Goal: Transaction & Acquisition: Purchase product/service

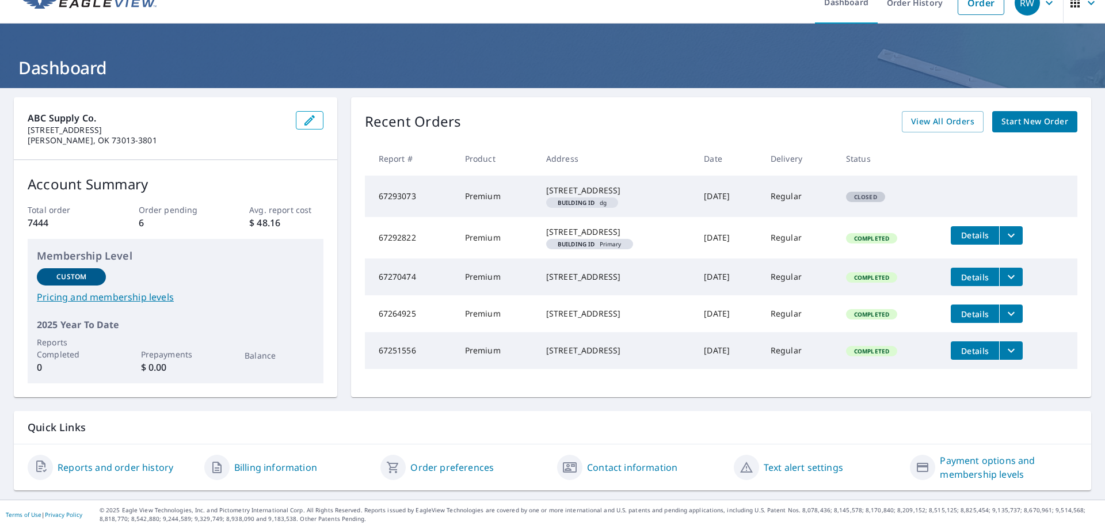
scroll to position [41, 0]
click at [938, 114] on span "View All Orders" at bounding box center [942, 121] width 63 height 14
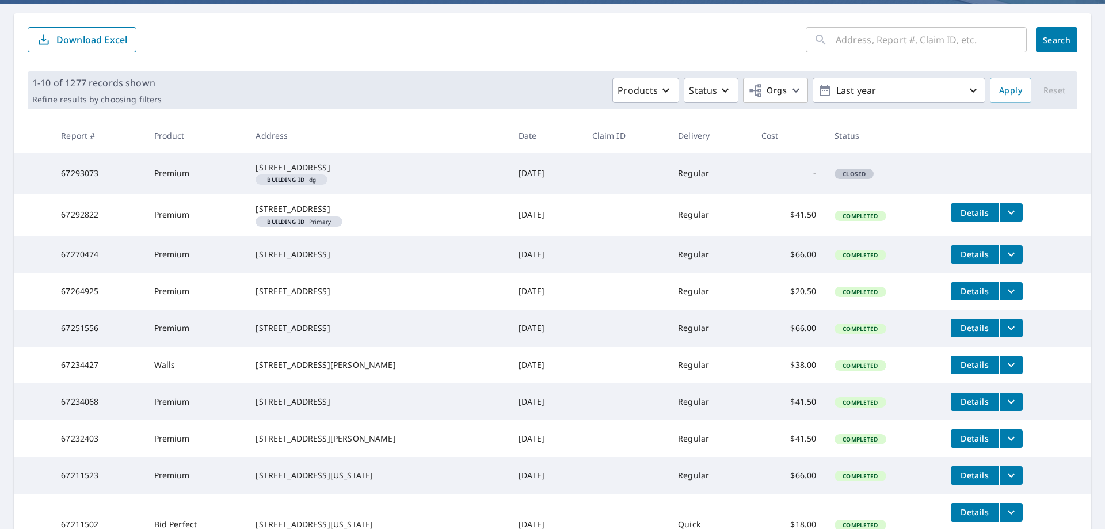
scroll to position [268, 0]
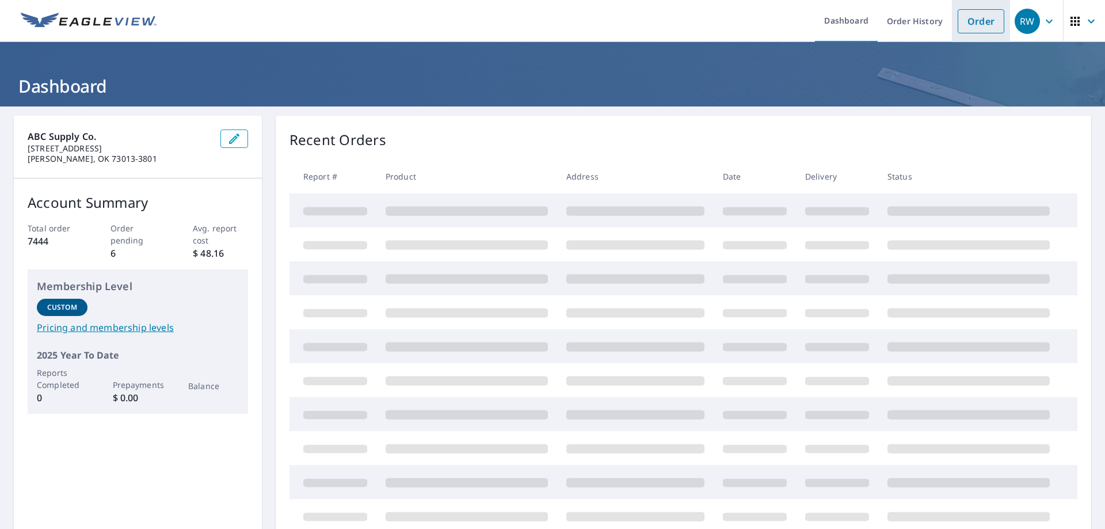
click at [968, 26] on link "Order" at bounding box center [980, 21] width 47 height 24
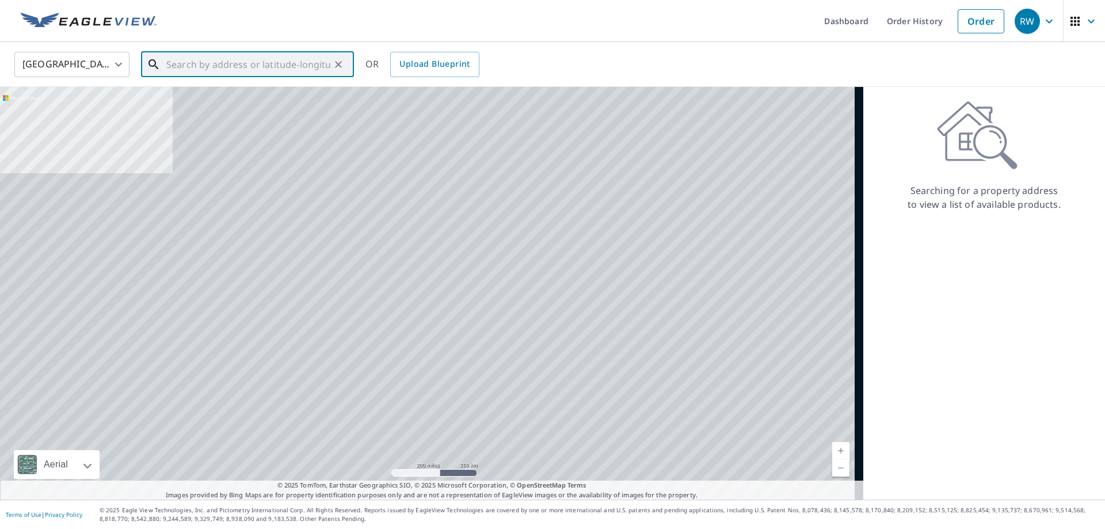
click at [208, 68] on input "text" at bounding box center [248, 64] width 164 height 32
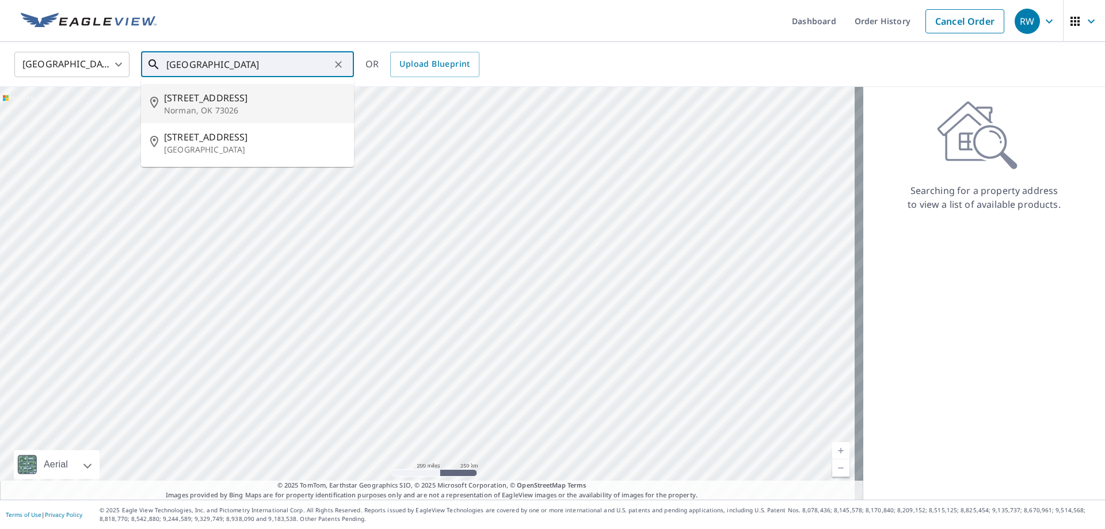
click at [203, 104] on span "[STREET_ADDRESS]" at bounding box center [254, 98] width 181 height 14
type input "[STREET_ADDRESS]"
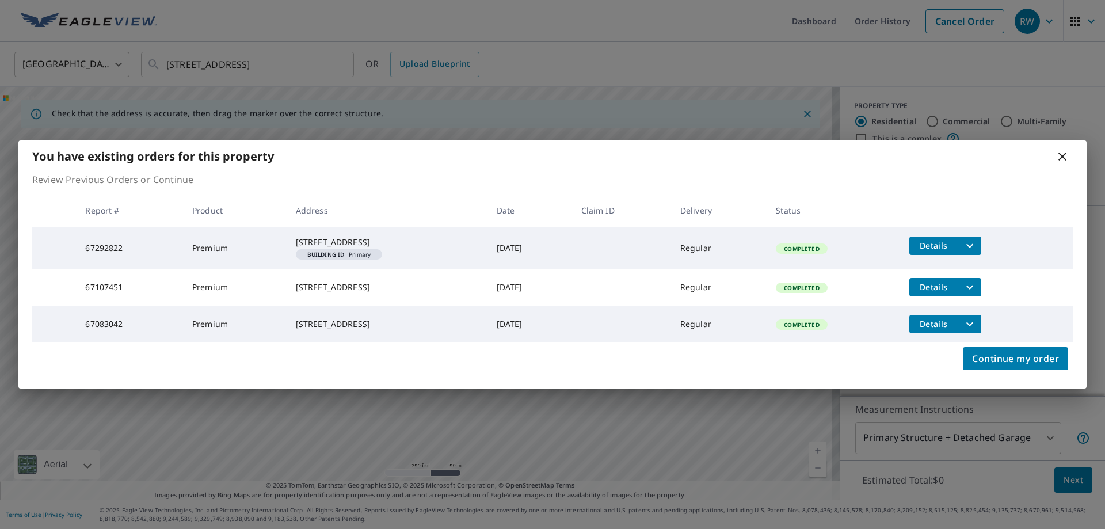
click at [946, 329] on span "Details" at bounding box center [933, 323] width 35 height 11
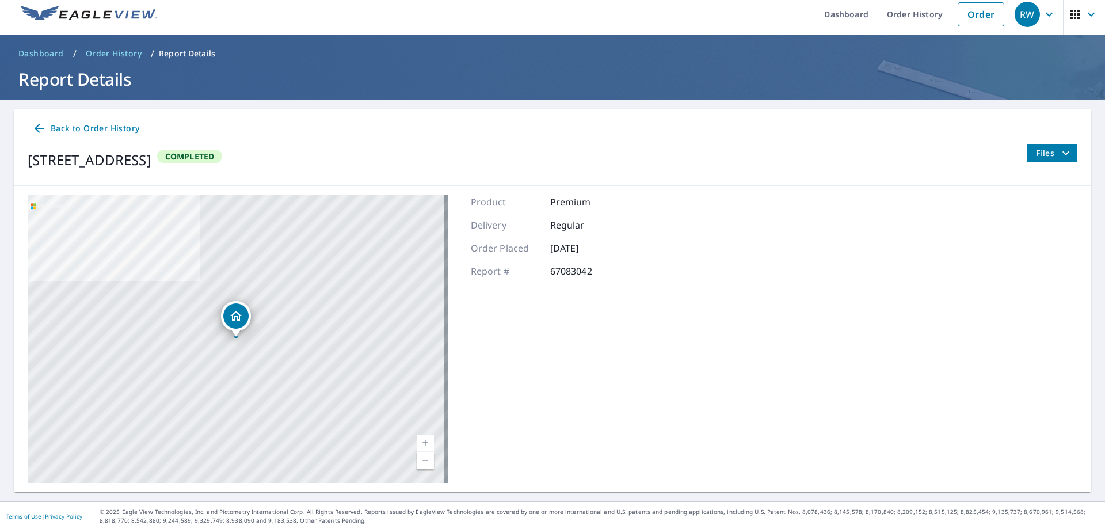
scroll to position [9, 0]
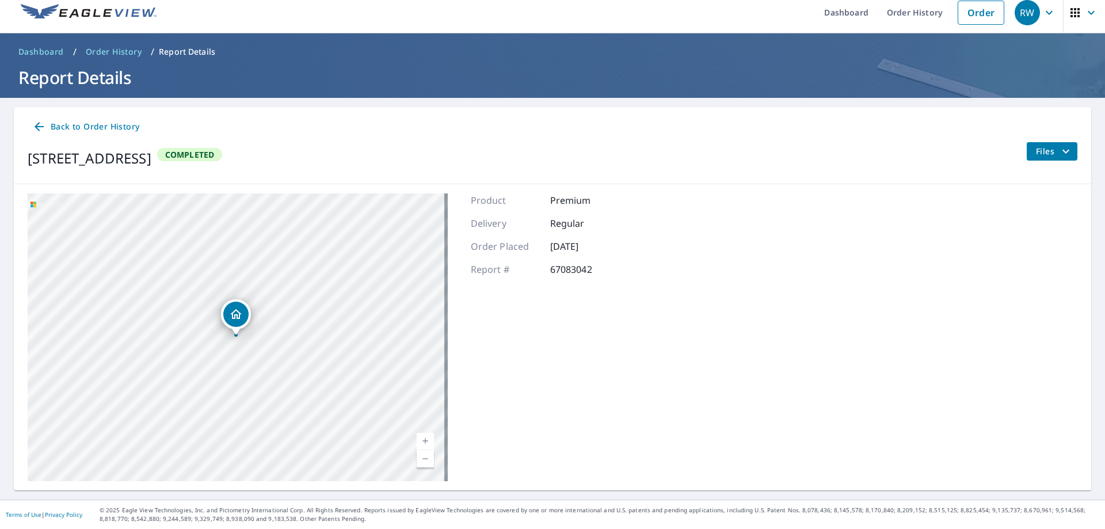
click at [96, 128] on span "Back to Order History" at bounding box center [85, 127] width 107 height 14
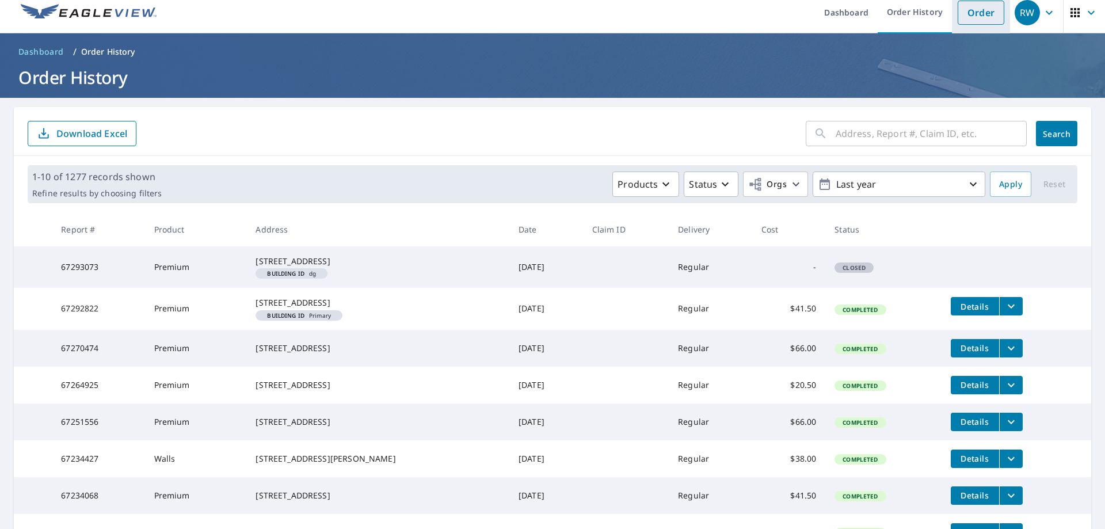
click at [979, 10] on link "Order" at bounding box center [980, 13] width 47 height 24
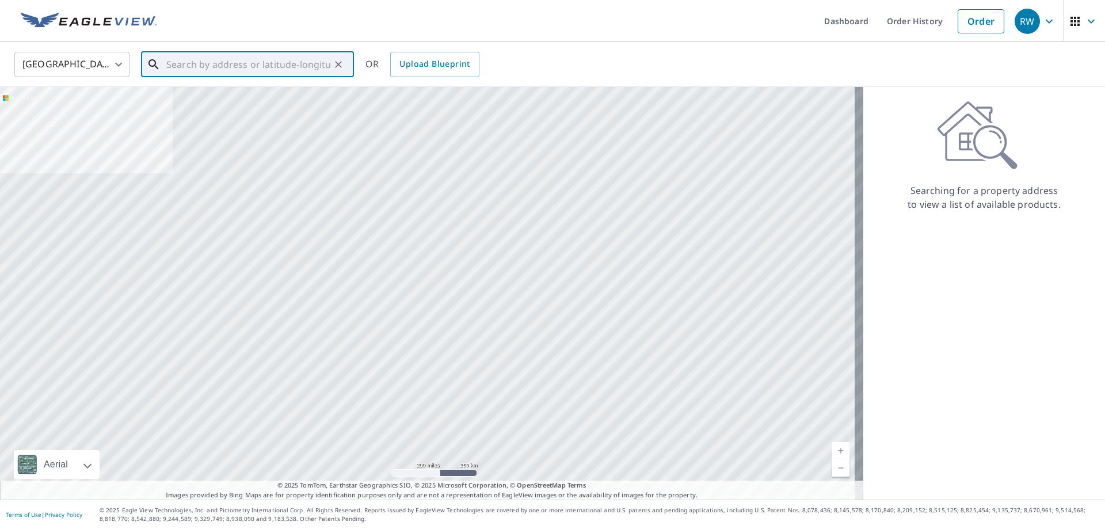
click at [201, 62] on input "text" at bounding box center [248, 64] width 164 height 32
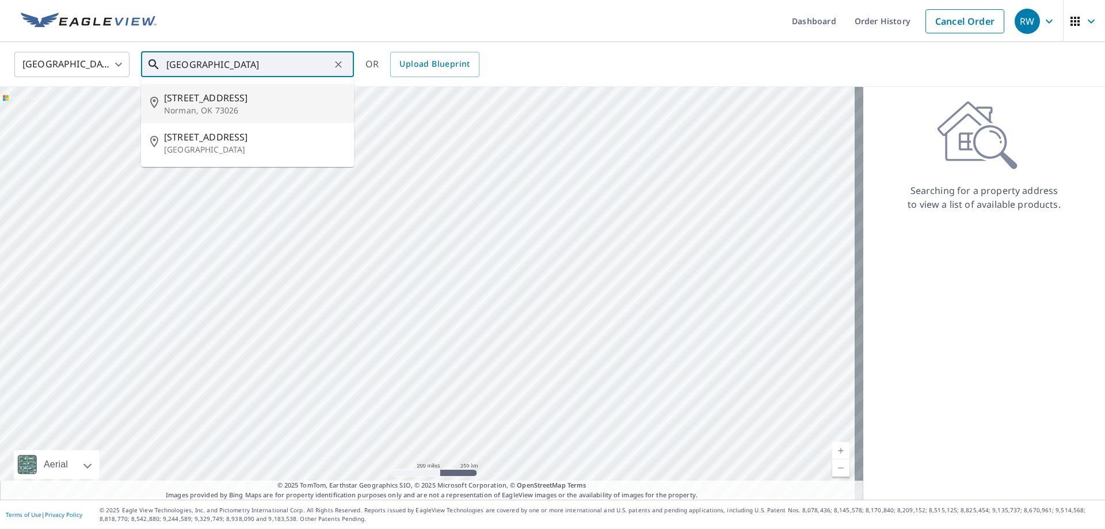
click at [226, 105] on p "Norman, OK 73026" at bounding box center [254, 111] width 181 height 12
type input "[STREET_ADDRESS]"
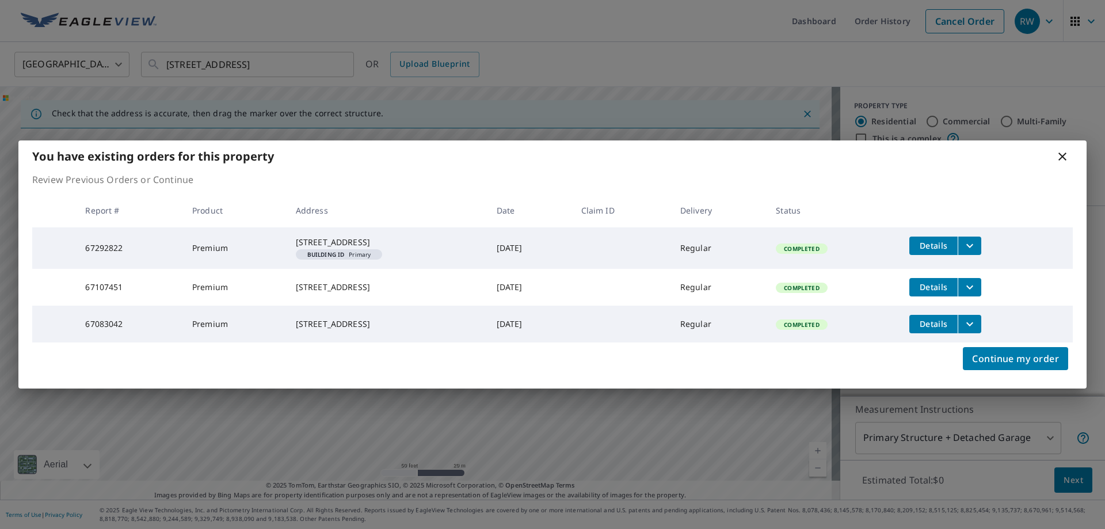
click at [1064, 152] on icon at bounding box center [1062, 156] width 8 height 8
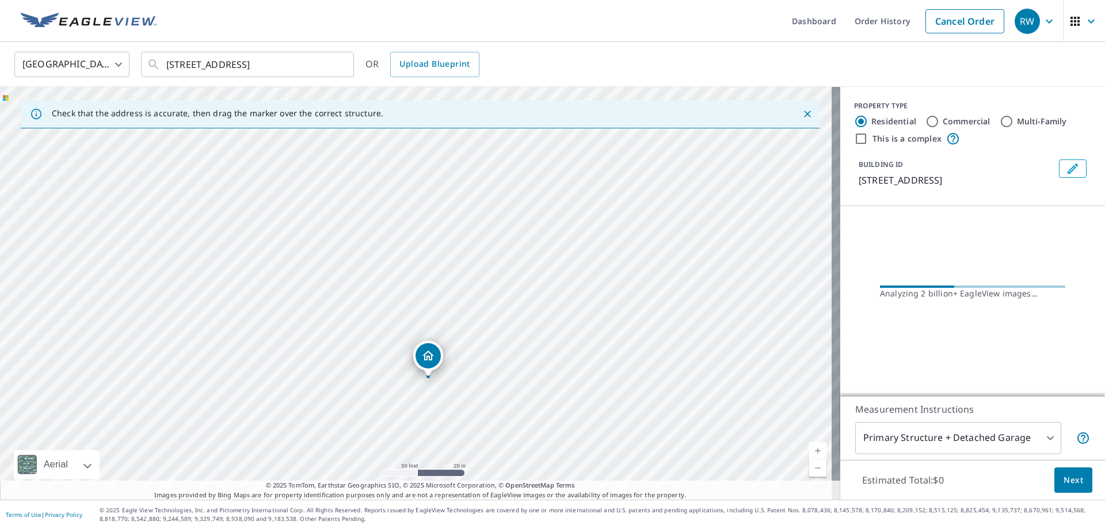
drag, startPoint x: 499, startPoint y: 207, endPoint x: 511, endPoint y: 292, distance: 86.0
click at [511, 292] on div "[STREET_ADDRESS]" at bounding box center [420, 293] width 840 height 413
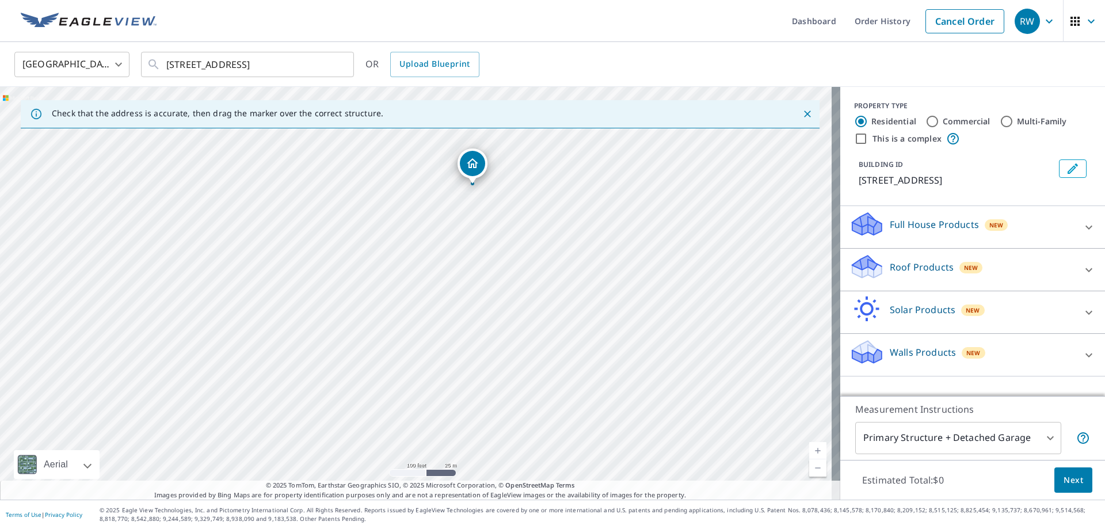
drag, startPoint x: 466, startPoint y: 258, endPoint x: 474, endPoint y: 170, distance: 88.3
click at [1082, 270] on icon at bounding box center [1089, 270] width 14 height 14
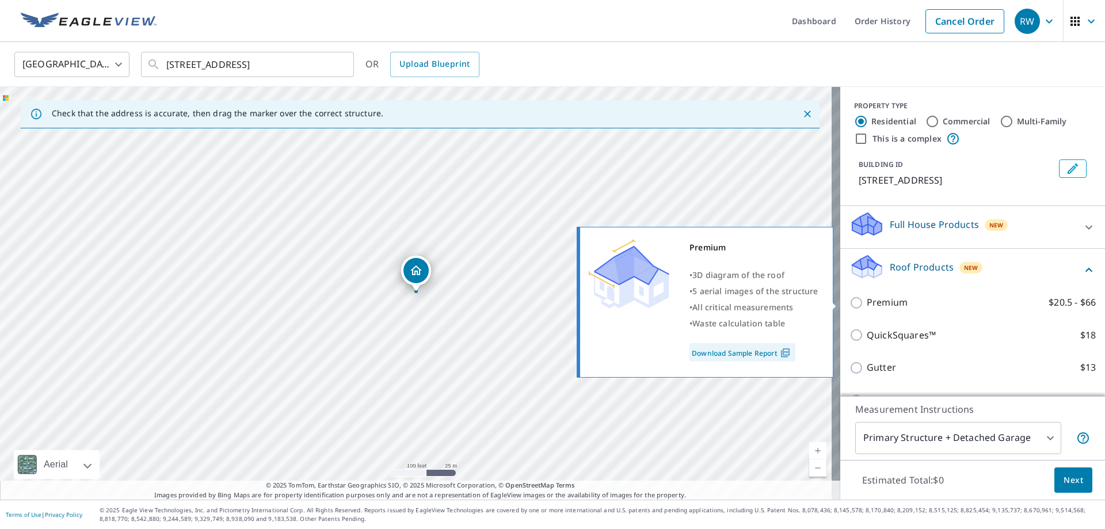
click at [885, 305] on p "Premium" at bounding box center [886, 302] width 41 height 14
click at [866, 305] on input "Premium $20.5 - $66" at bounding box center [857, 303] width 17 height 14
checkbox input "true"
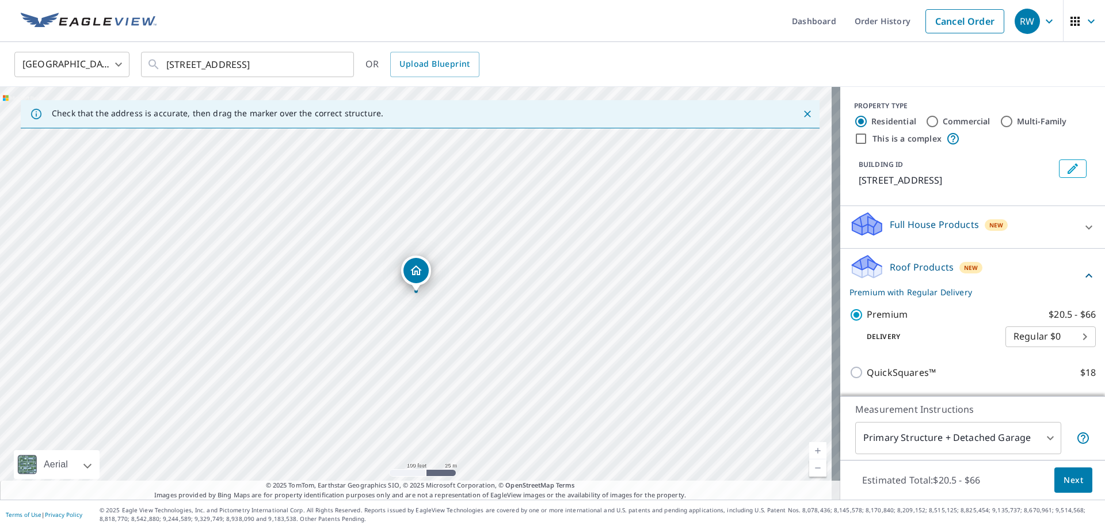
click at [1066, 478] on span "Next" at bounding box center [1073, 480] width 20 height 14
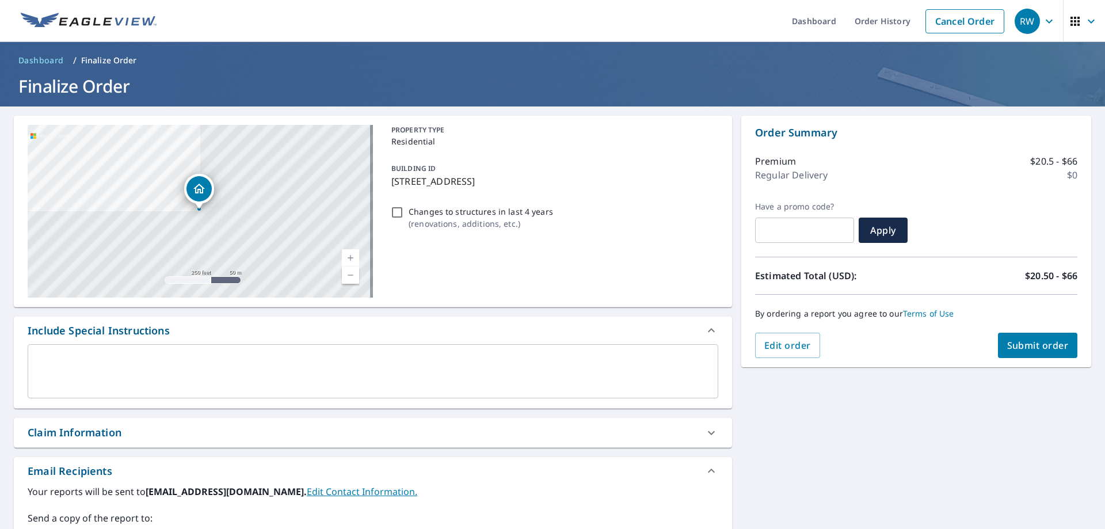
click at [49, 358] on textarea at bounding box center [373, 371] width 674 height 33
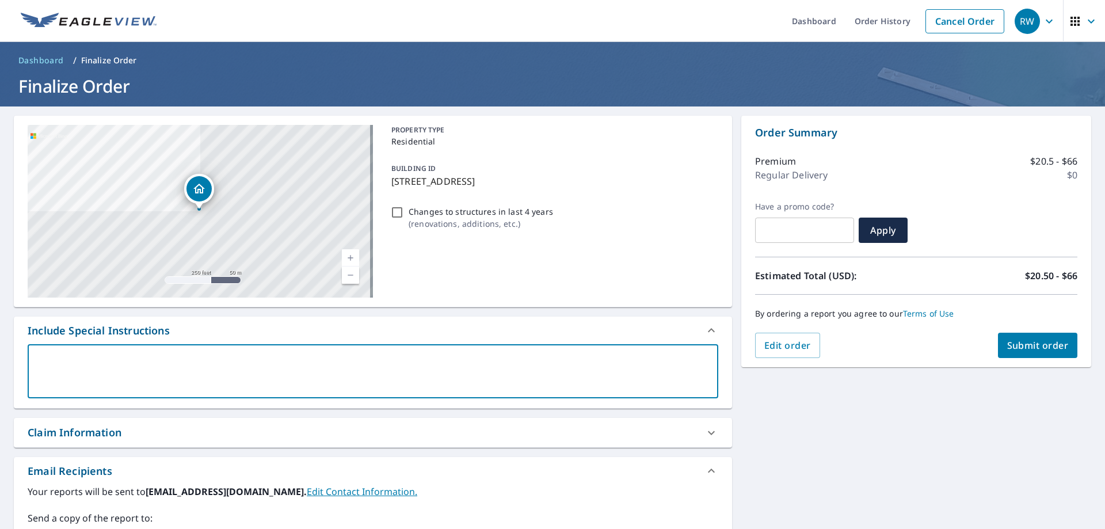
type textarea "i"
type textarea "x"
type textarea "i"
type textarea "x"
type textarea "i H"
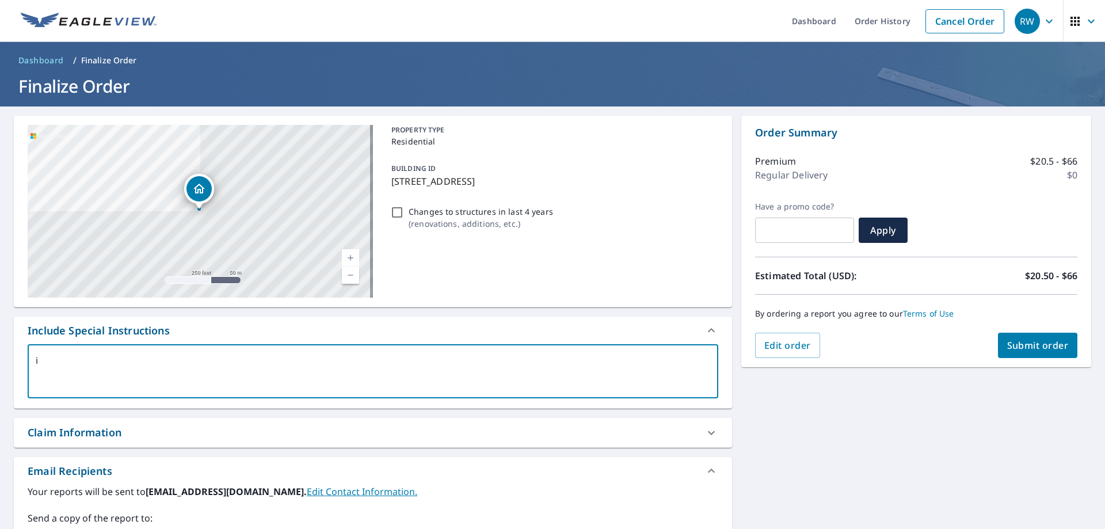
type textarea "x"
type textarea "i"
type textarea "x"
type textarea "i"
type textarea "x"
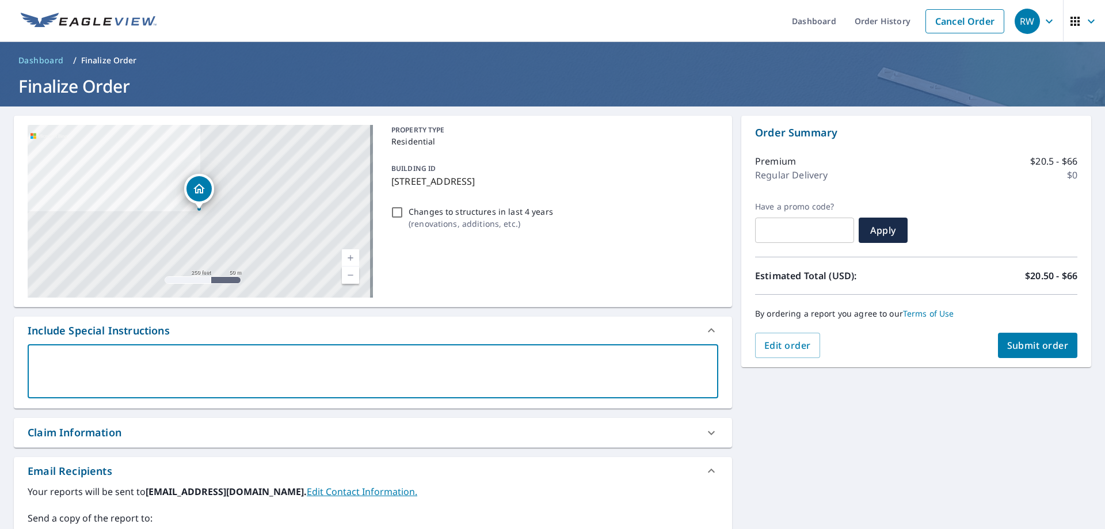
type textarea "I"
type textarea "x"
type textarea "I"
type textarea "x"
type textarea "I h"
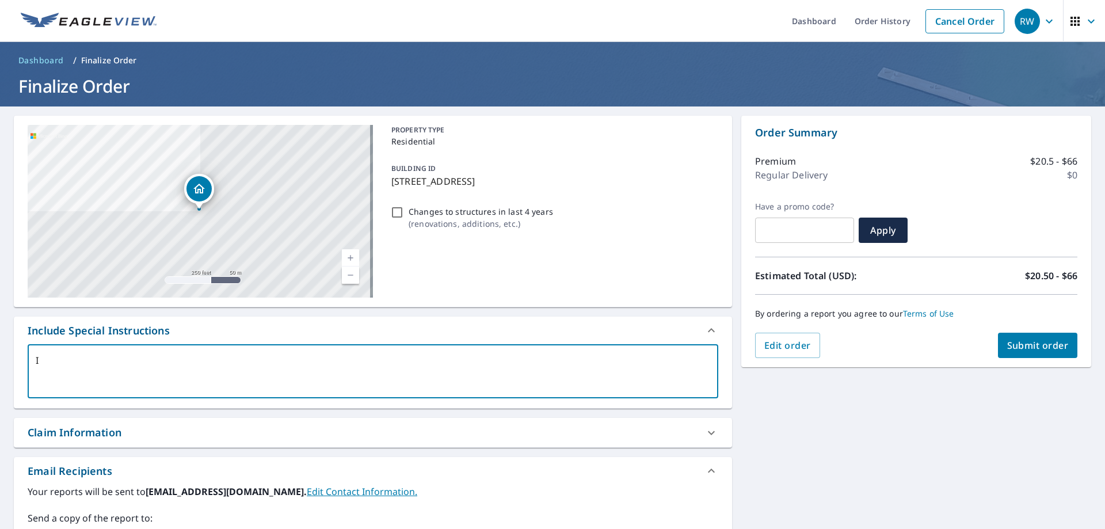
type textarea "x"
type textarea "I ha"
type textarea "x"
type textarea "I hav"
type textarea "x"
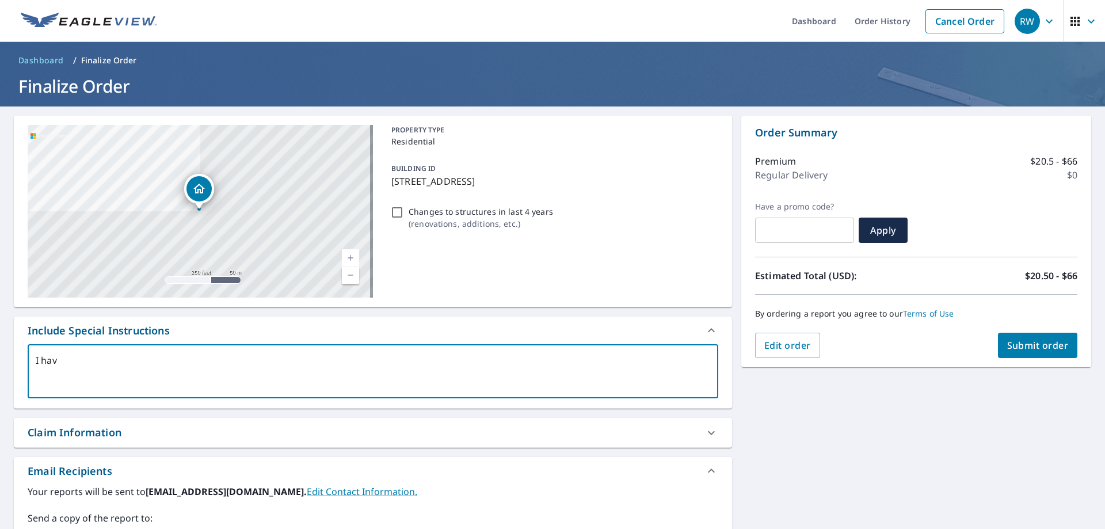
type textarea "I have"
type textarea "x"
type textarea "I have"
type textarea "x"
type textarea "I have t"
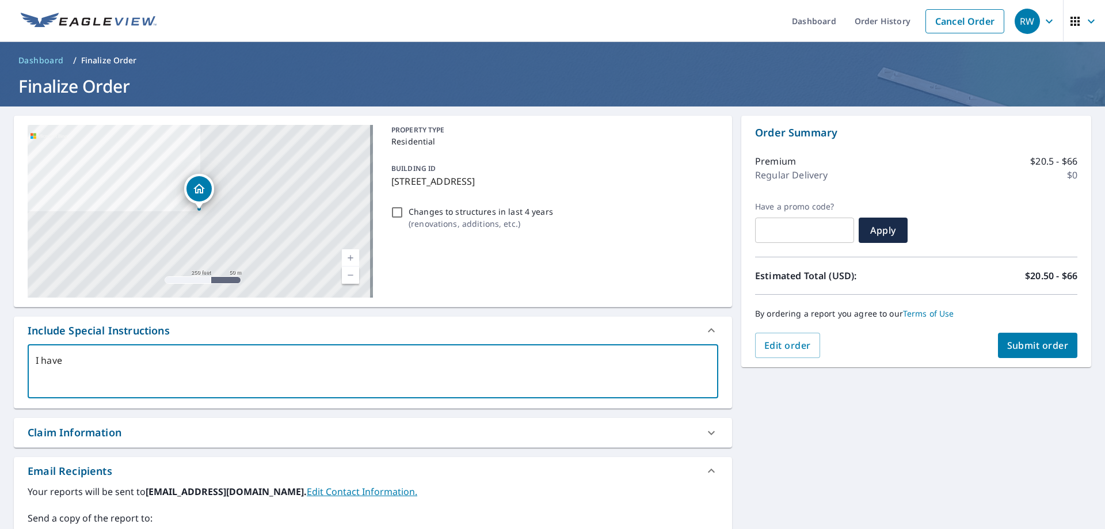
type textarea "x"
type textarea "I have tr"
type textarea "x"
type textarea "I have tri"
type textarea "x"
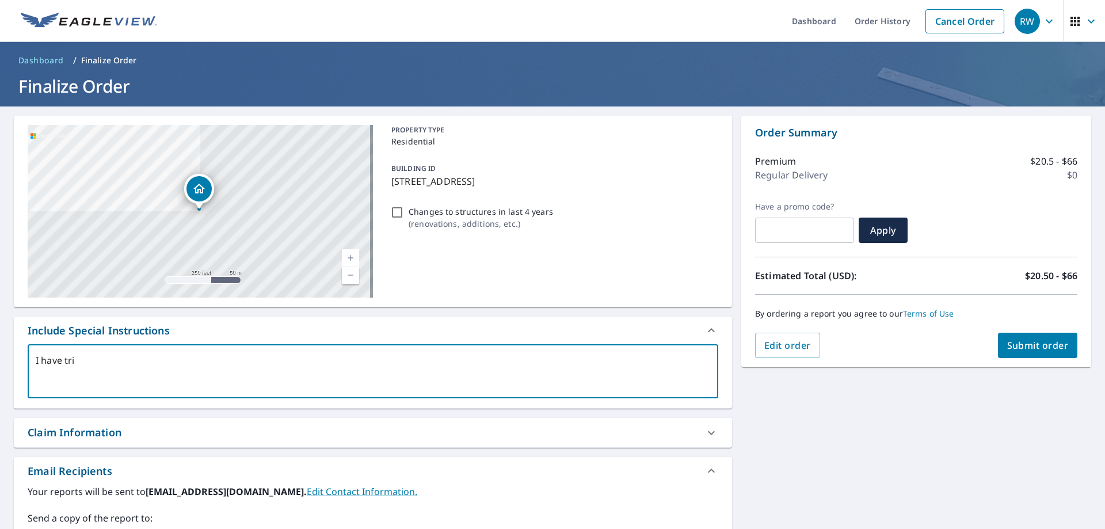
type textarea "I have trie"
type textarea "x"
type textarea "I have tried"
type textarea "x"
type textarea "I have tried"
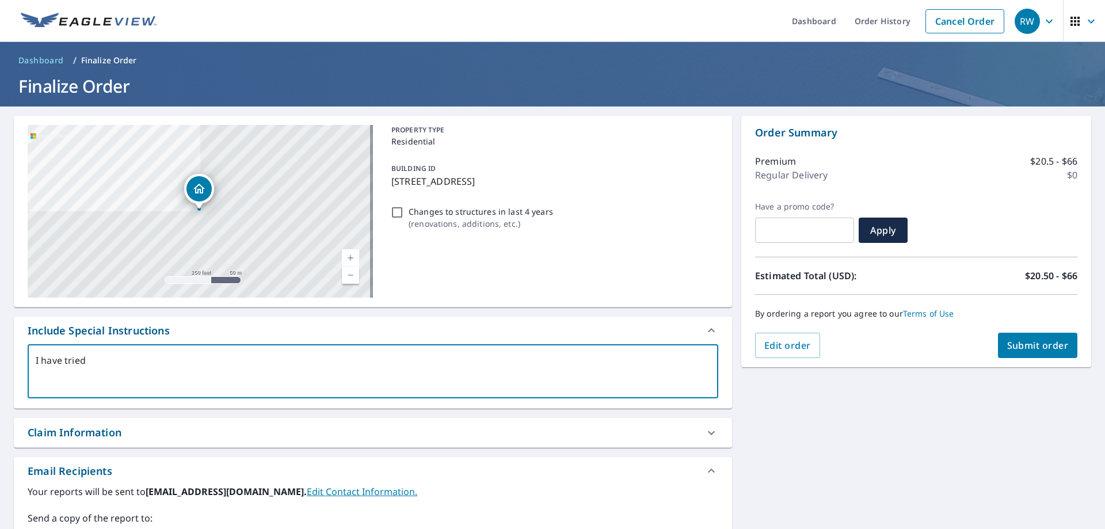
type textarea "x"
type textarea "I have tried 3"
type textarea "x"
type textarea "I have tried 3"
type textarea "x"
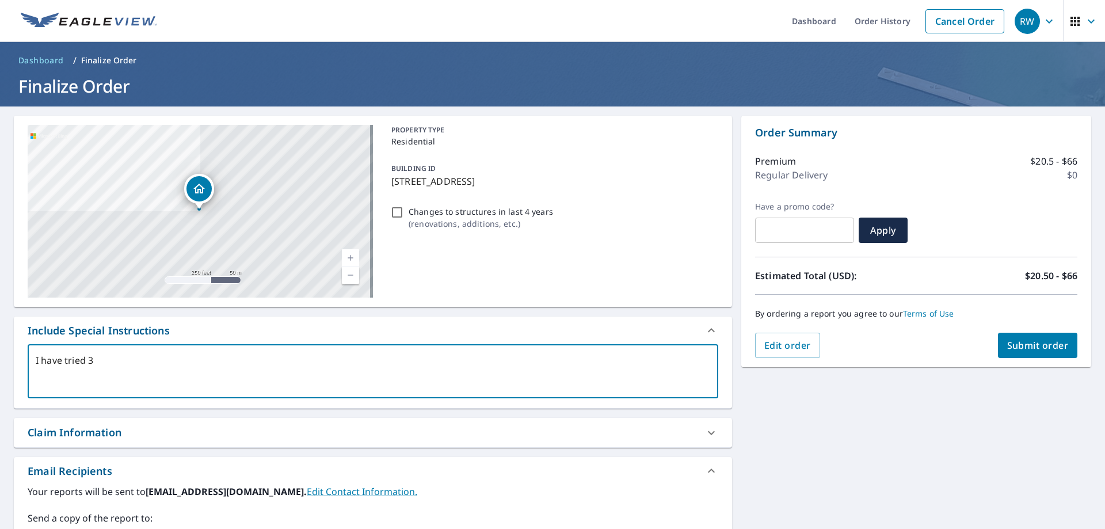
type textarea "I have tried 3 t"
type textarea "x"
type textarea "I have tried 3 ti"
type textarea "x"
type textarea "I have tried 3 [PERSON_NAME]"
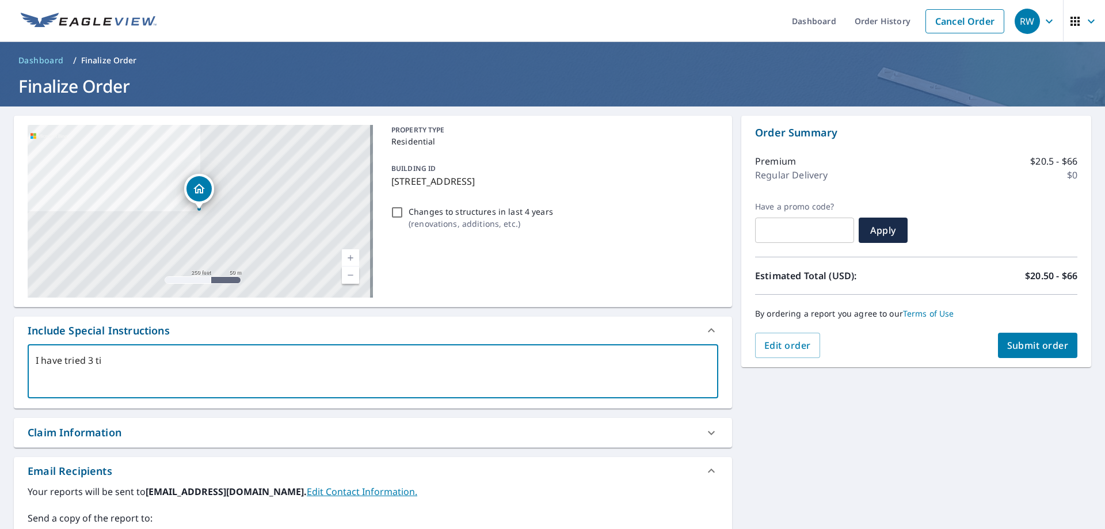
type textarea "x"
type textarea "I have tried 3 time"
type textarea "x"
type textarea "I have tried 3 times"
type textarea "x"
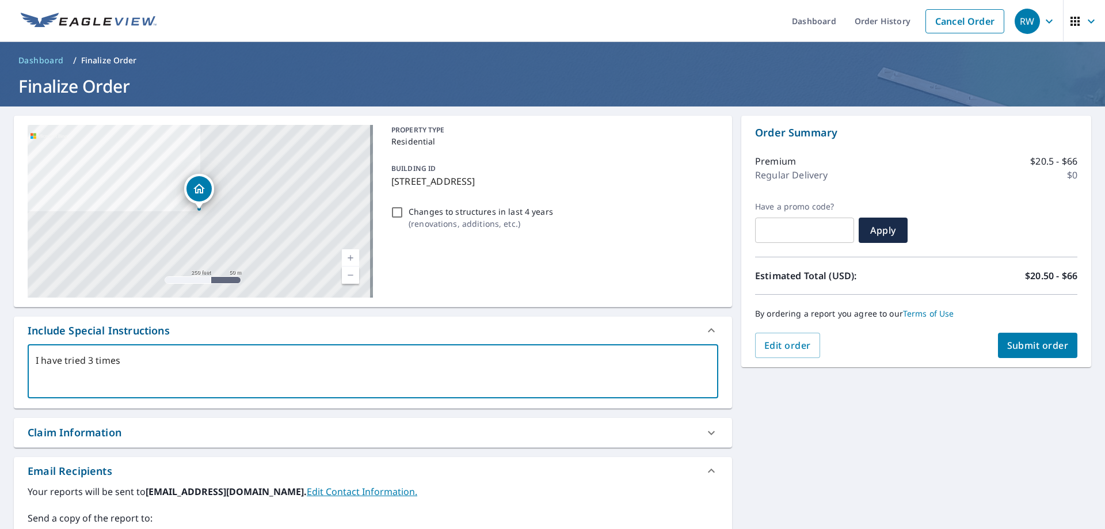
type textarea "I have tried 3 times"
type textarea "x"
type textarea "I have tried 3 times t"
type textarea "x"
type textarea "I have tried 3 times to"
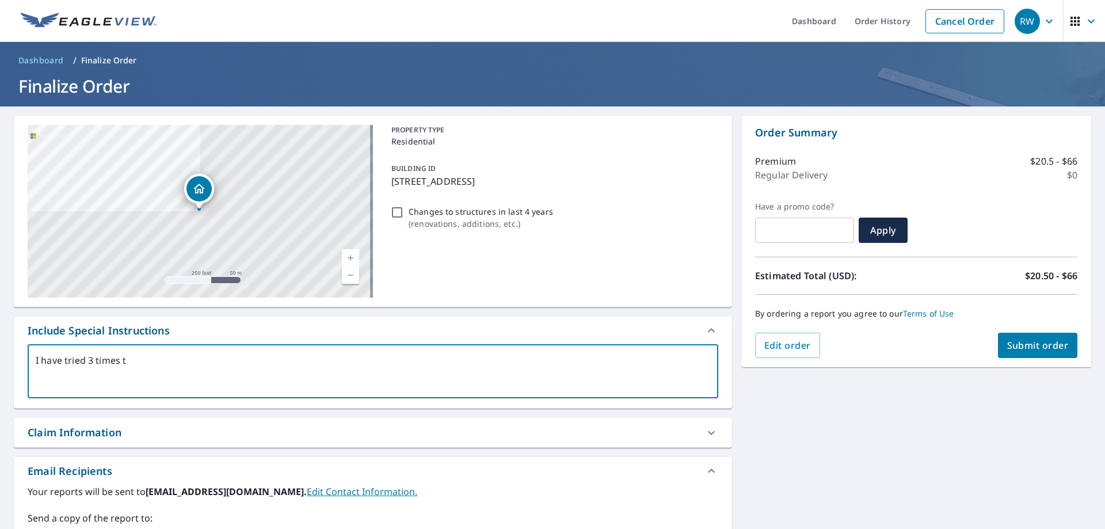
type textarea "x"
type textarea "I have tried 3 times to"
type textarea "x"
type textarea "I have tried 3 times to o"
type textarea "x"
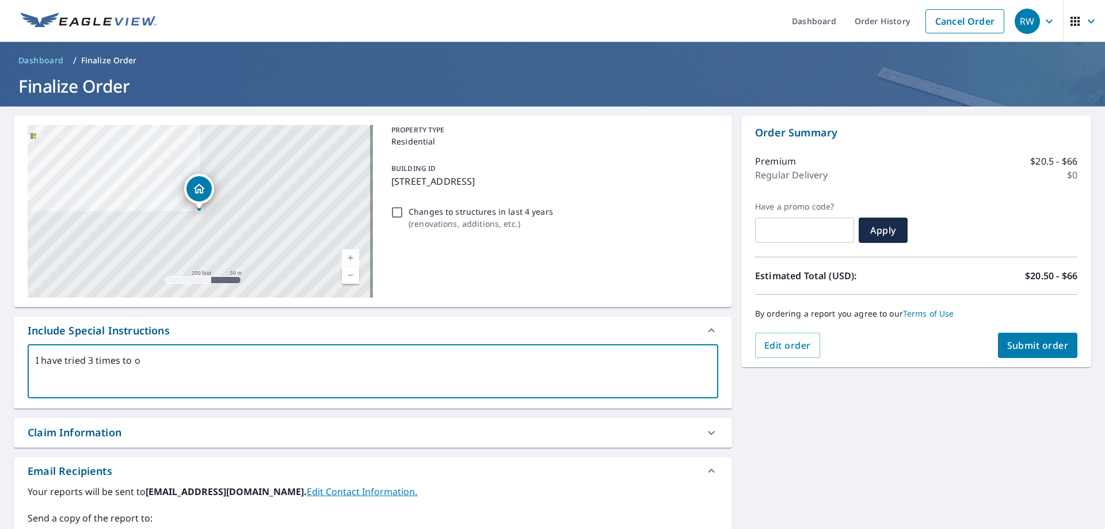
type textarea "I have tried 3 times to or"
type textarea "x"
type textarea "I have tried 3 times to ord"
type textarea "x"
type textarea "I have tried 3 times to orde"
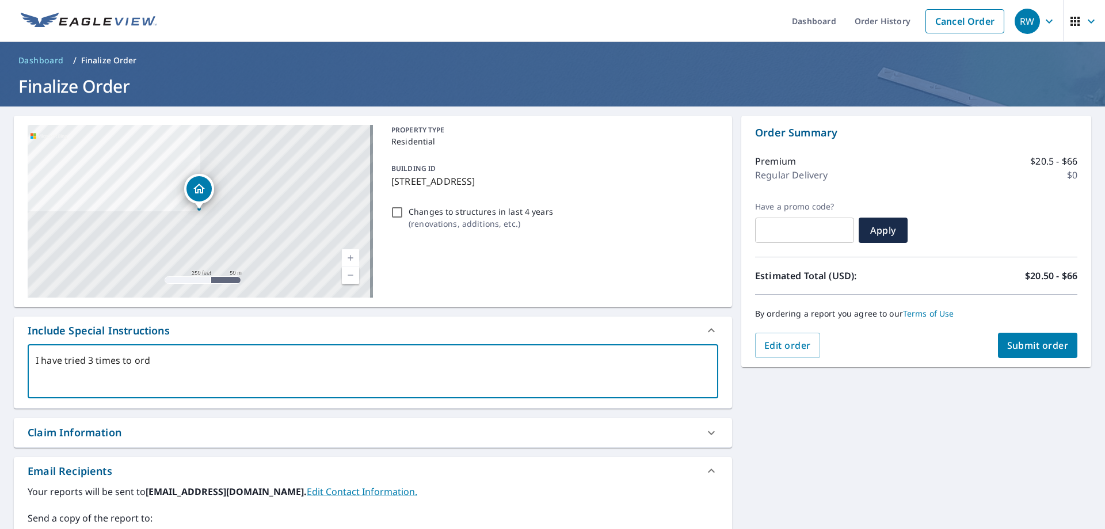
type textarea "x"
type textarea "I have tried 3 times to order"
type textarea "x"
type textarea "I have tried 3 times to order"
type textarea "x"
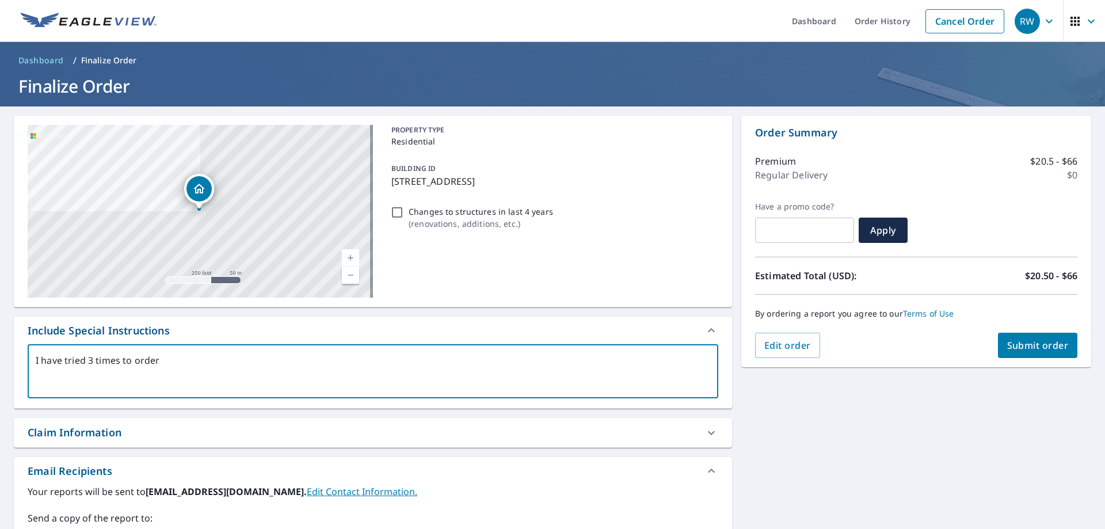
type textarea "I have tried 3 times to order t"
type textarea "x"
type textarea "I have tried 3 times to order th"
type textarea "x"
type textarea "I have tried 3 times to order thi"
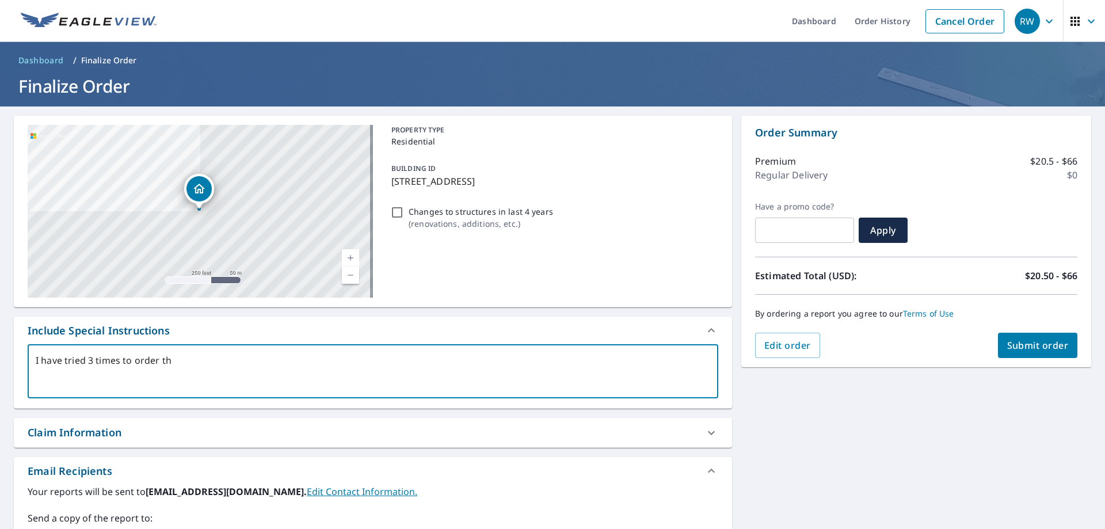
type textarea "x"
type textarea "I have tried 3 times to order this"
type textarea "x"
type textarea "I have tried 3 times to order this"
type textarea "x"
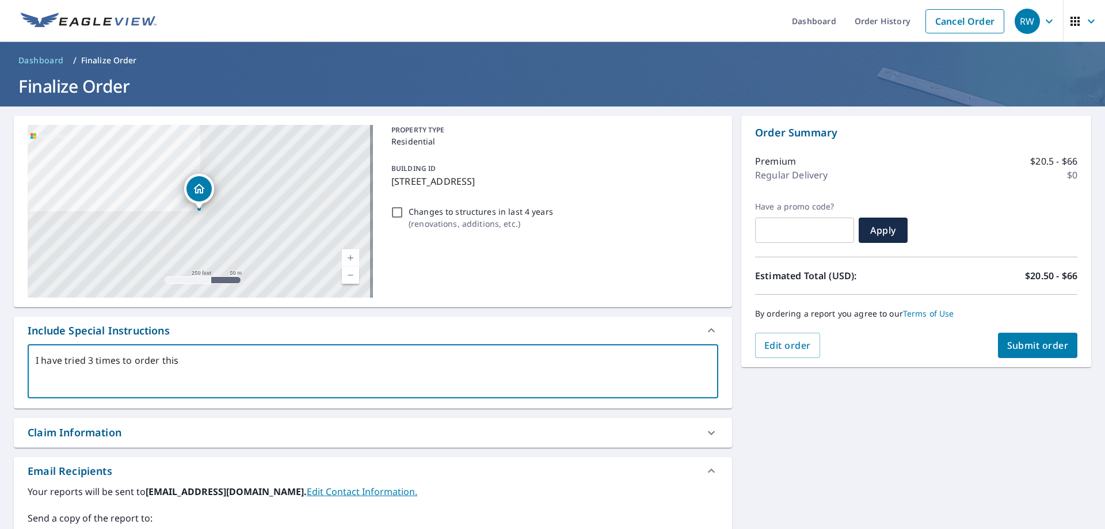
type textarea "I have tried 3 times to order this r"
type textarea "x"
type textarea "I have tried 3 times to order this ro"
type textarea "x"
type textarea "I have tried 3 times to order this roo"
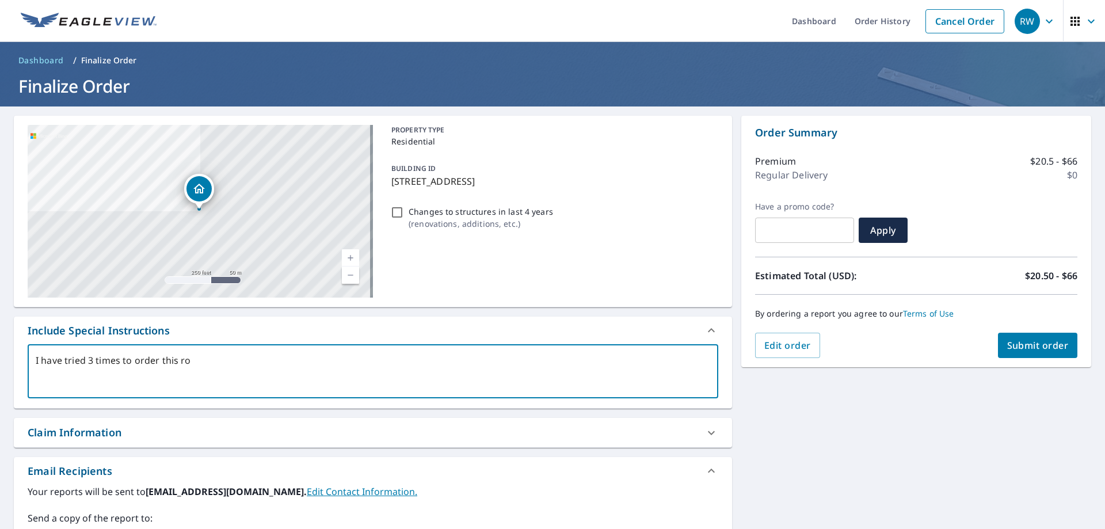
type textarea "x"
type textarea "I have tried 3 times to order this roof"
type textarea "x"
type textarea "I have tried 3 times to order this roof."
type textarea "x"
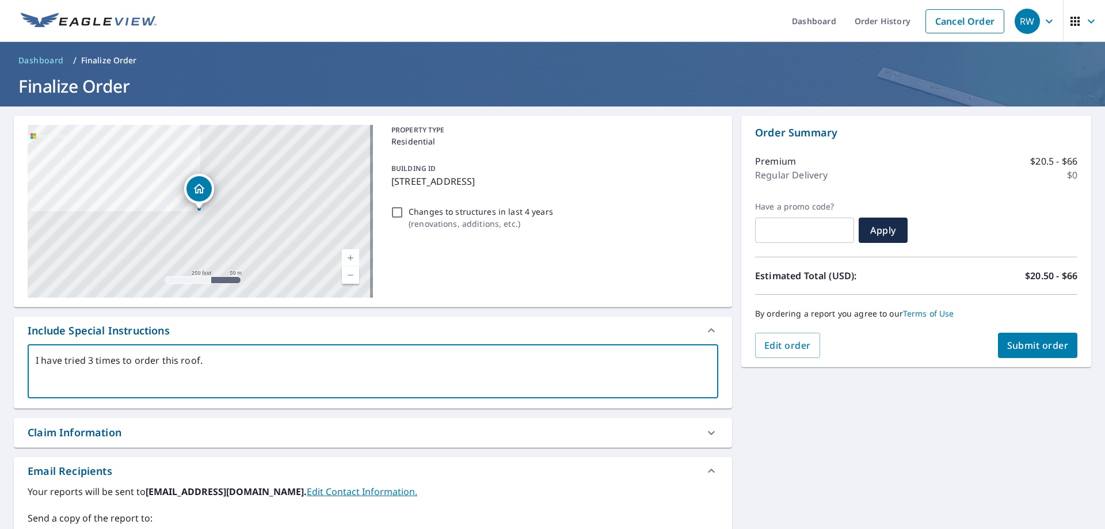
type textarea "I have tried 3 times to order this roof."
type textarea "x"
type textarea "I have tried 3 times to order this roof. U"
type textarea "x"
type textarea "I have tried 3 times to order this roof. Us"
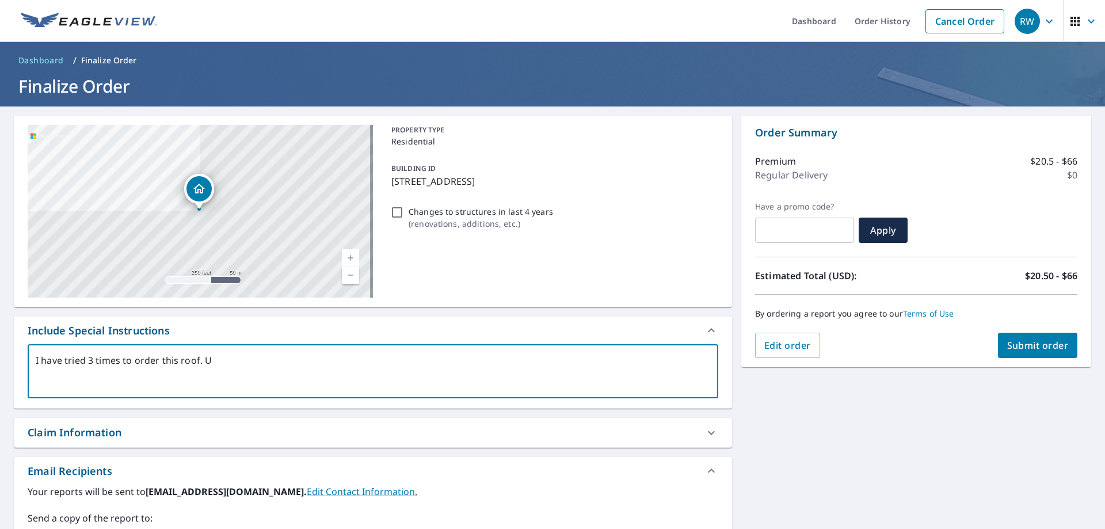
type textarea "x"
type textarea "I have tried 3 times to order this roof. Use"
type textarea "x"
type textarea "I have tried 3 times to order this roof. Use"
type textarea "x"
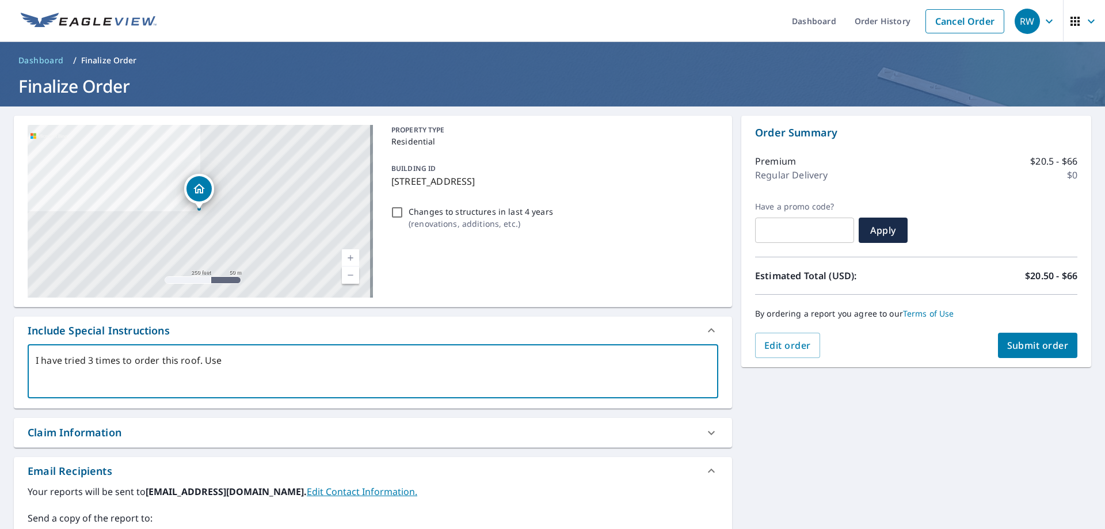
type textarea "I have tried 3 times to order this roof. Use t"
type textarea "x"
type textarea "I have tried 3 times to order this roof. Use th"
type textarea "x"
type textarea "I have tried 3 times to order this roof. Use the"
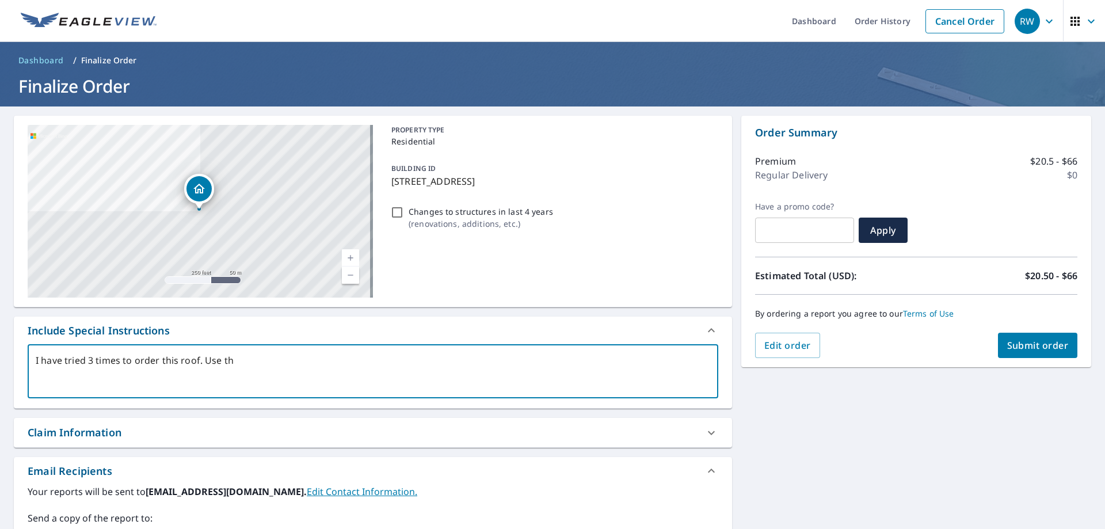
type textarea "x"
type textarea "I have tried 3 times to order this roof. Use the"
type textarea "x"
type textarea "I have tried 3 times to order this roof. Use the p"
type textarea "x"
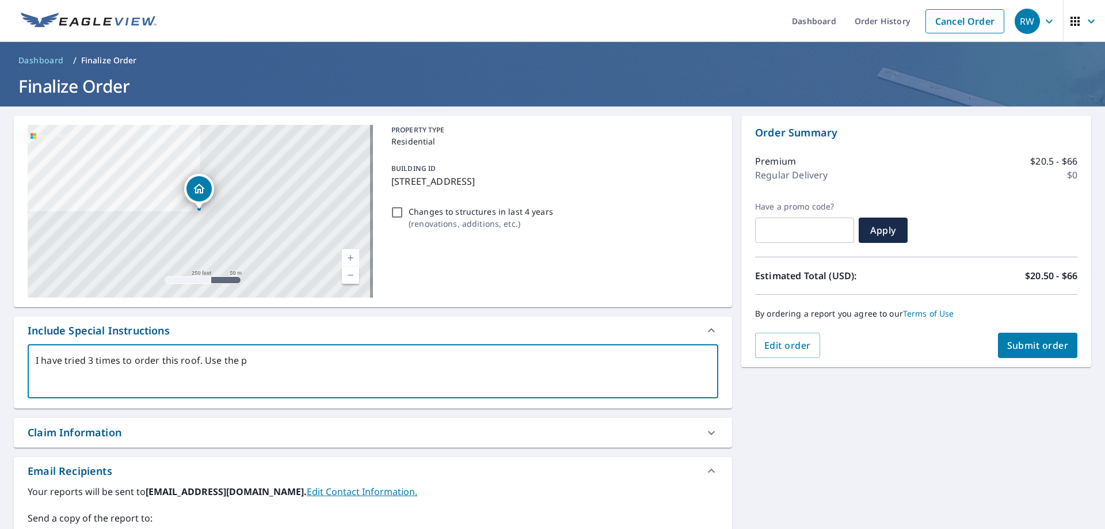
type textarea "I have tried 3 times to order this roof. Use the pi"
type textarea "x"
type textarea "I have tried 3 times to order this roof. Use the pin"
type textarea "x"
type textarea "I have tried 3 times to order this roof. Use the pin"
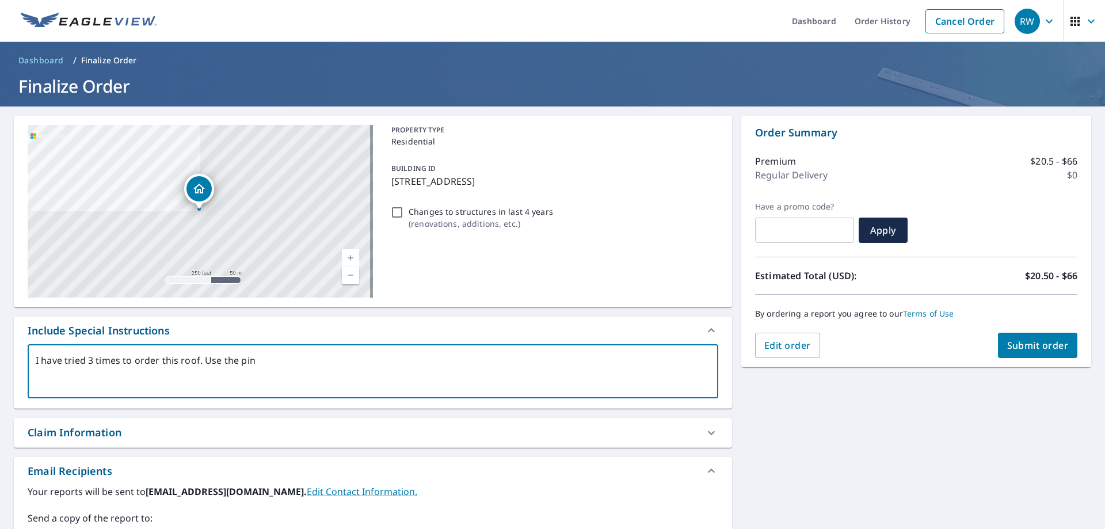
type textarea "x"
type textarea "I have tried 3 times to order this roof. Use the pin d"
type textarea "x"
type textarea "I have tried 3 times to order this roof. Use the pin dr"
type textarea "x"
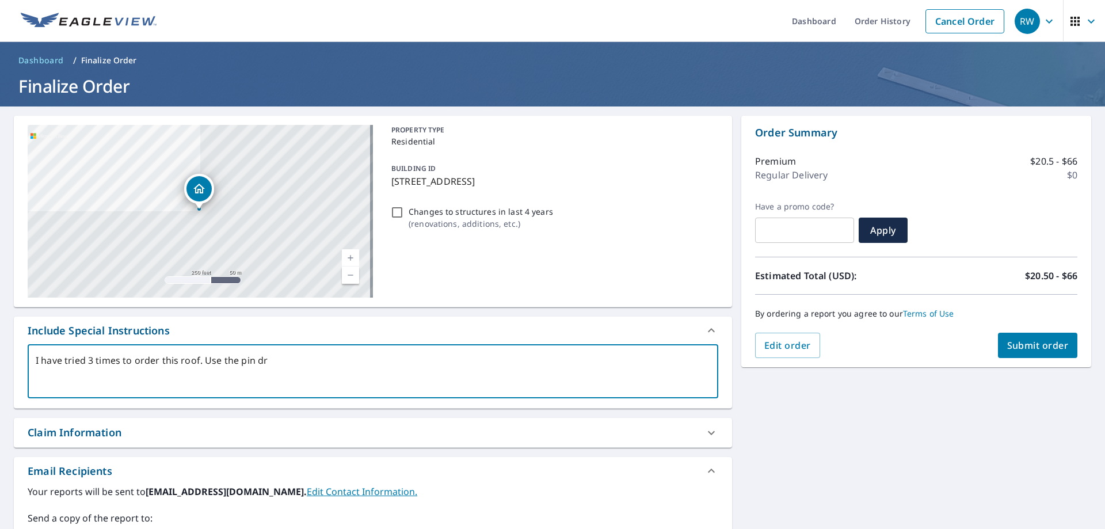
type textarea "I have tried 3 times to order this roof. Use the pin dro"
type textarea "x"
type textarea "I have tried 3 times to order this roof. Use the pin drop"
type textarea "x"
type textarea "I have tried 3 times to order this roof. Use the pin dro"
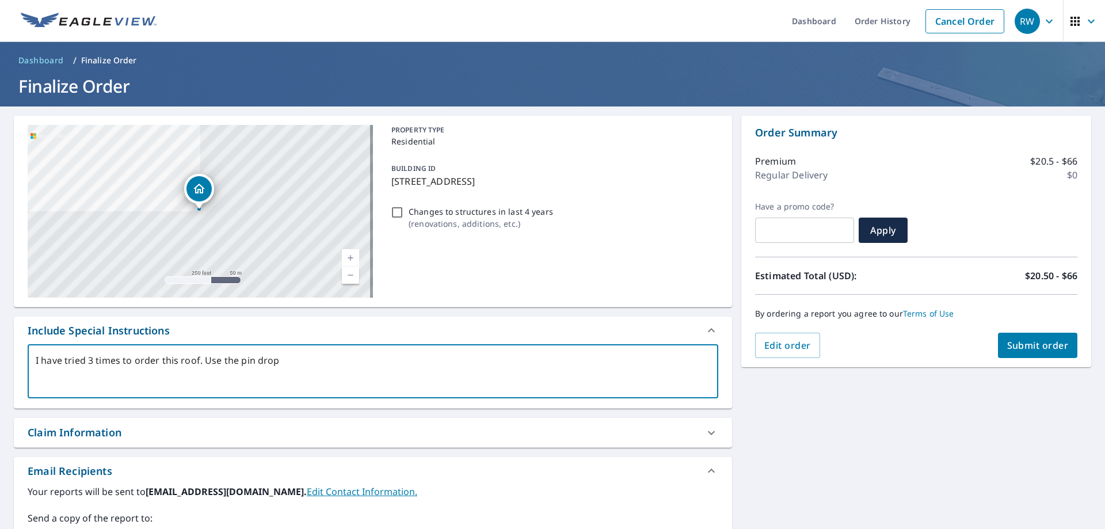
type textarea "x"
type textarea "I have tried 3 times to order this roof. Use the pin dr"
type textarea "x"
type textarea "I have tried 3 times to order this roof. Use the pin d"
type textarea "x"
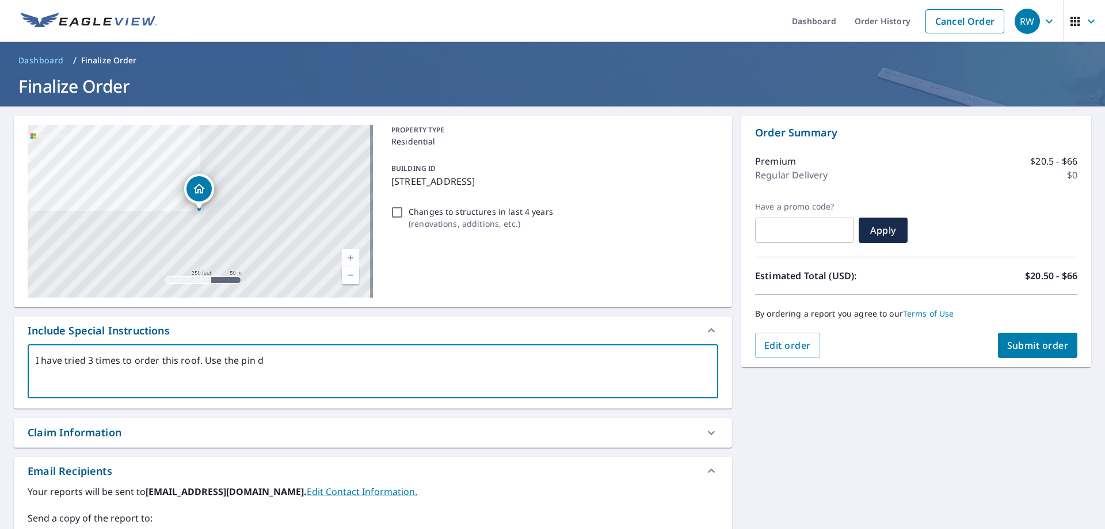
type textarea "I have tried 3 times to order this roof. Use the pin"
type textarea "x"
type textarea "I have tried 3 times to order this roof. Use the pin"
type textarea "x"
type textarea "I have tried 3 times to order this roof. Use the pi"
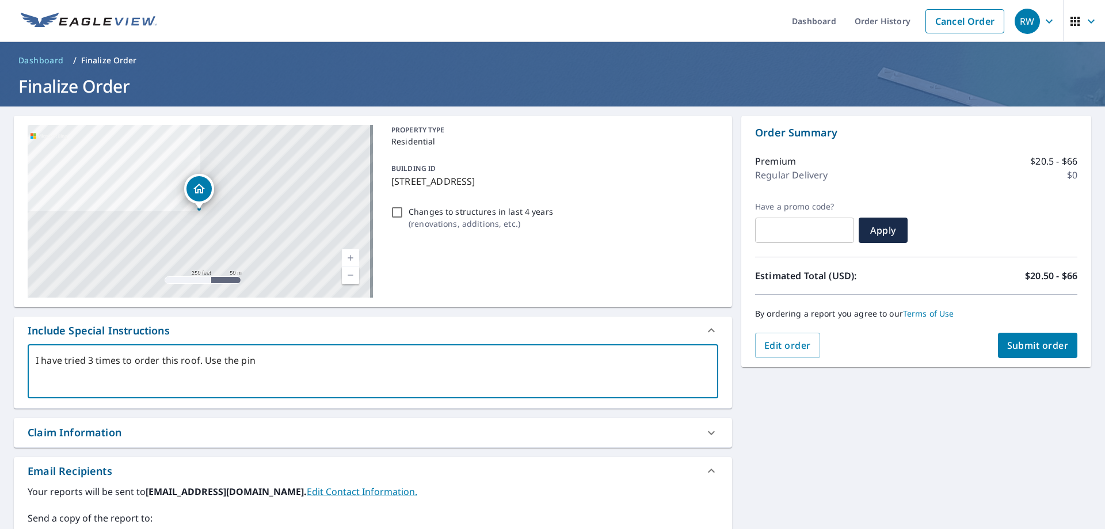
type textarea "x"
type textarea "I have tried 3 times to order this roof. Use the p"
type textarea "x"
type textarea "I have tried 3 times to order this roof. Use the"
type textarea "x"
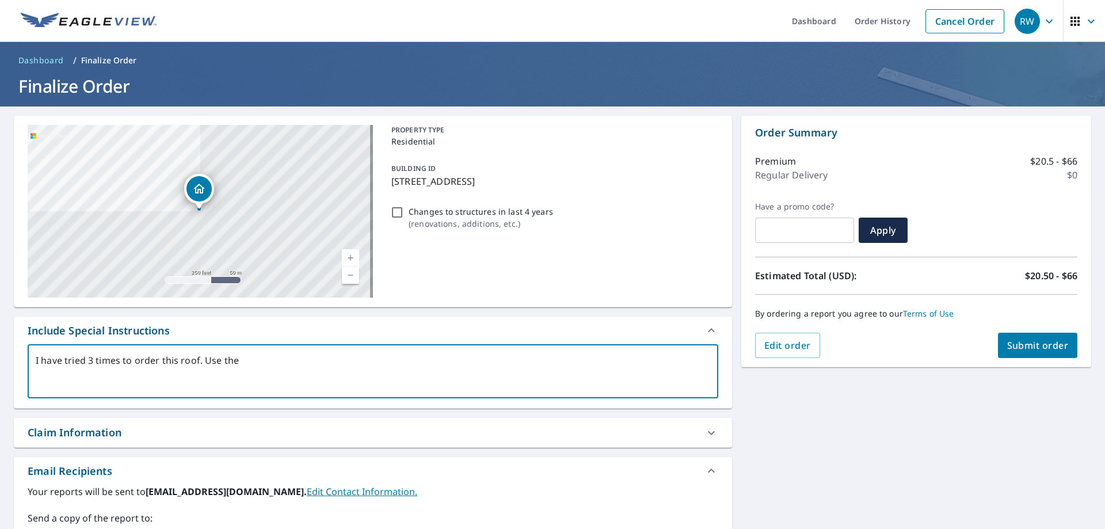
type textarea "I have tried 3 times to order this roof. Use the"
type textarea "x"
type textarea "I have tried 3 times to order this roof. Use th"
type textarea "x"
type textarea "I have tried 3 times to order this roof. Use t"
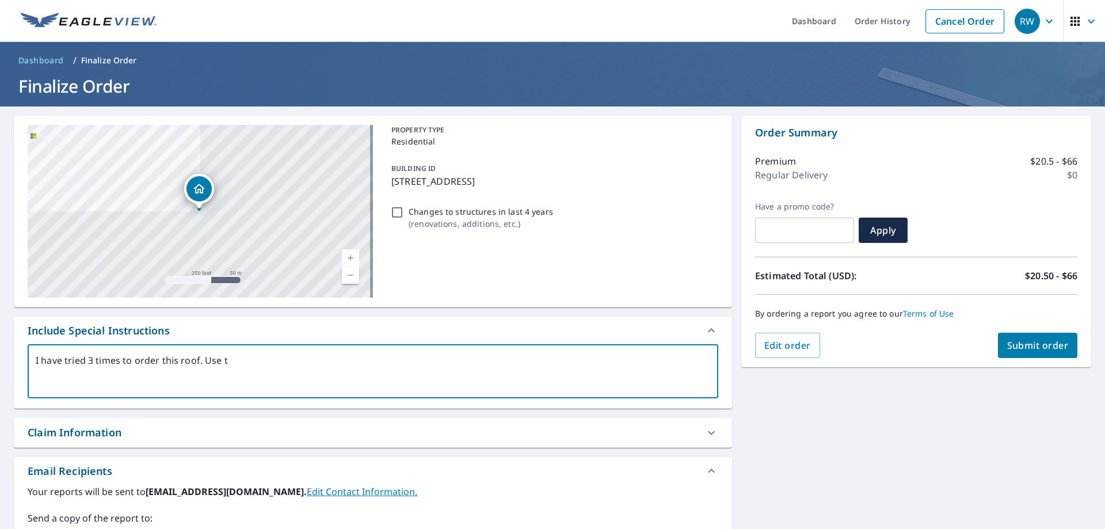
type textarea "x"
type textarea "I have tried 3 times to order this roof. Use"
type textarea "x"
type textarea "I have tried 3 times to order this roof. Use"
type textarea "x"
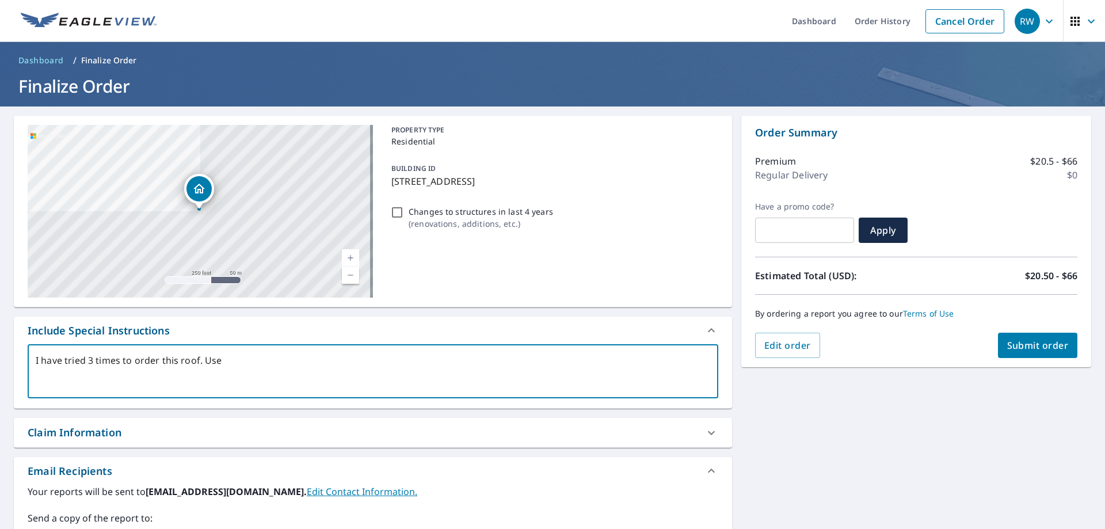
type textarea "I have tried 3 times to order this roof. Us"
type textarea "x"
type textarea "I have tried 3 times to order this roof. U"
type textarea "x"
type textarea "I have tried 3 times to order this roof."
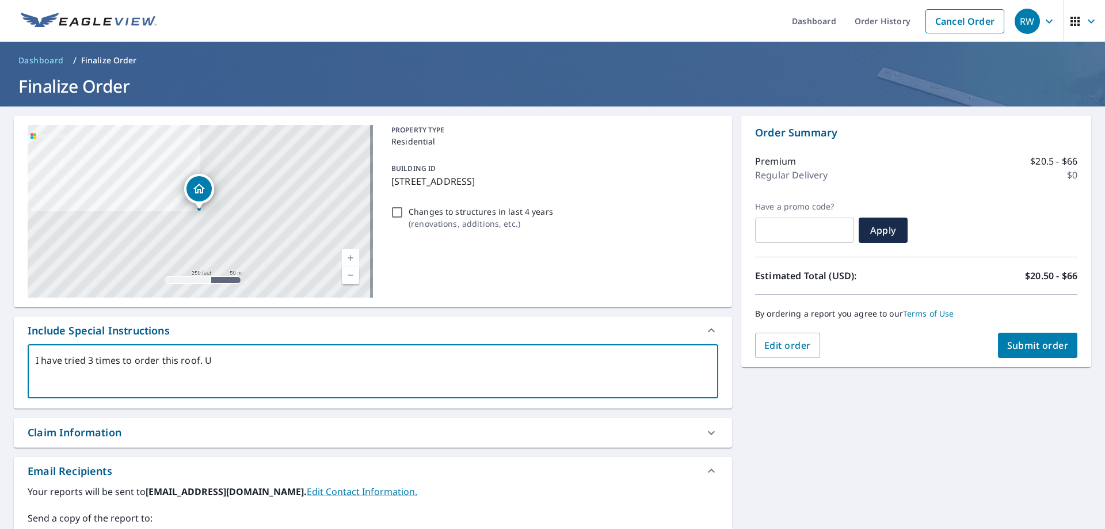
type textarea "x"
type textarea "I have tried 3 times to order this roof. n"
type textarea "x"
type textarea "I have tried 3 times to order this roof. ne"
type textarea "x"
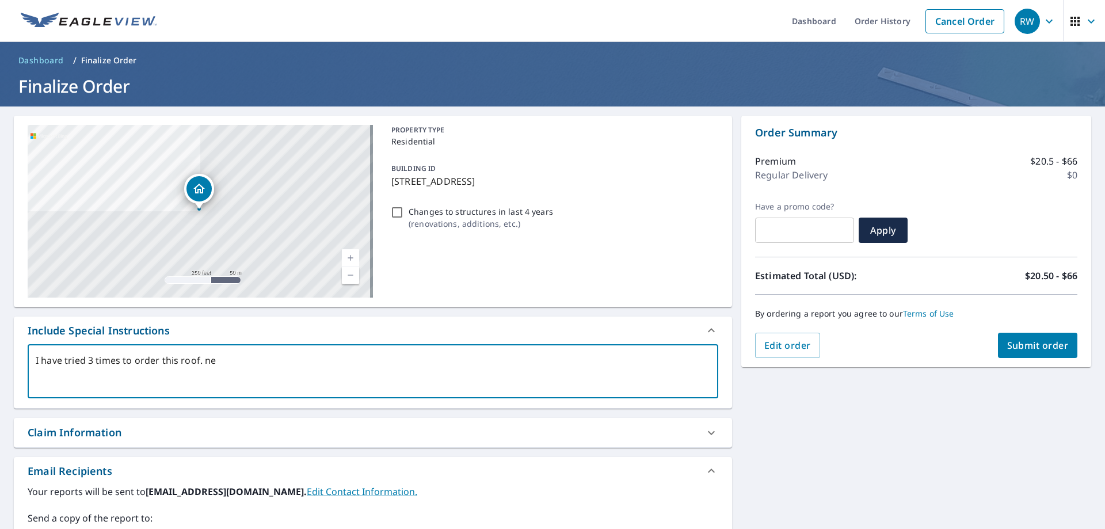
type textarea "I have tried 3 times to order this roof. nee"
type textarea "x"
type textarea "I have tried 3 times to order this roof. need"
type textarea "x"
type textarea "I have tried 3 times to order this roof. need"
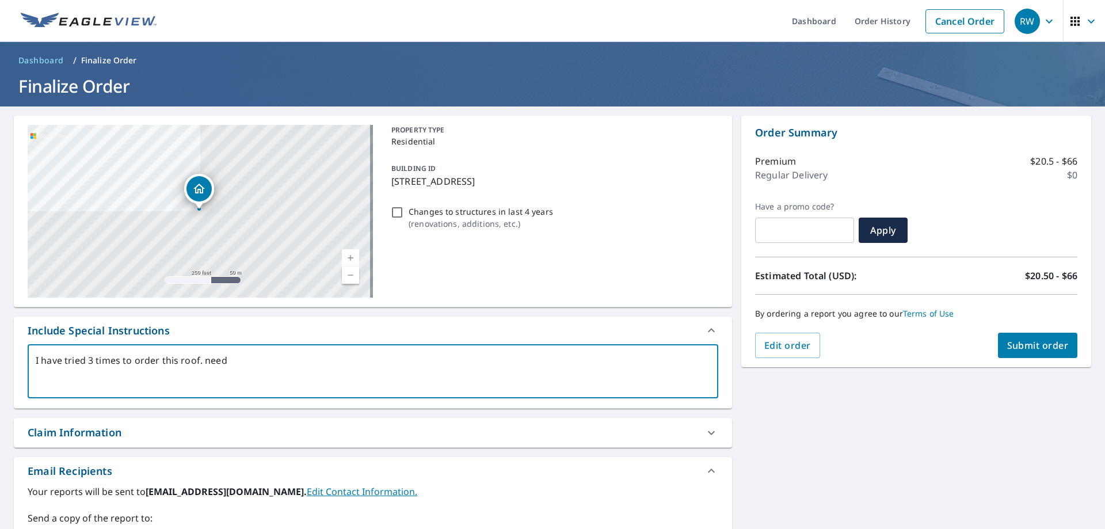
type textarea "x"
type textarea "I have tried 3 times to order this roof. need r"
type textarea "x"
type textarea "I have tried 3 times to order this roof. need re"
type textarea "x"
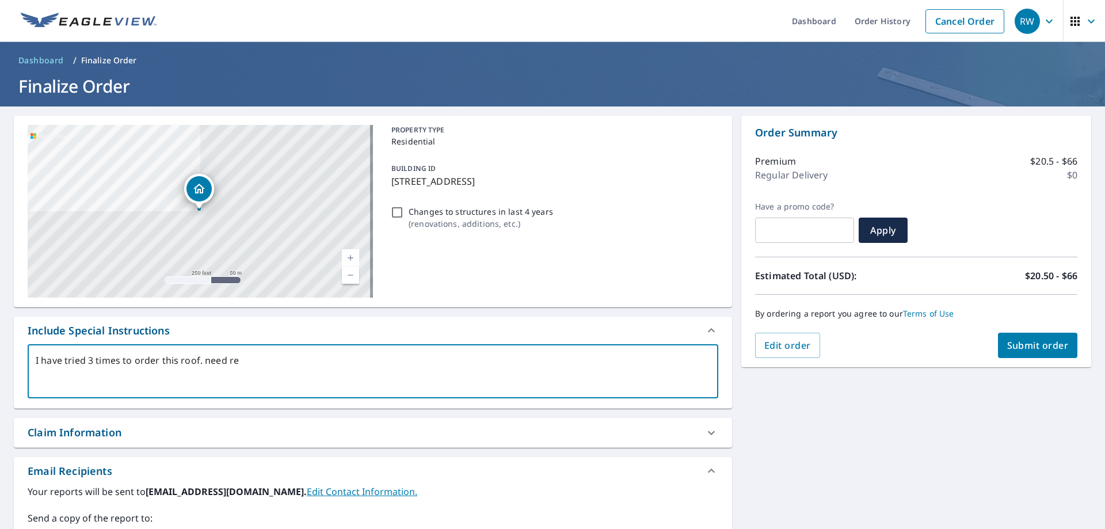
type textarea "I have tried 3 times to order this roof. need rep"
type textarea "x"
type textarea "I have tried 3 times to order this roof. need repo"
type textarea "x"
type textarea "I have tried 3 times to order this roof. need repor"
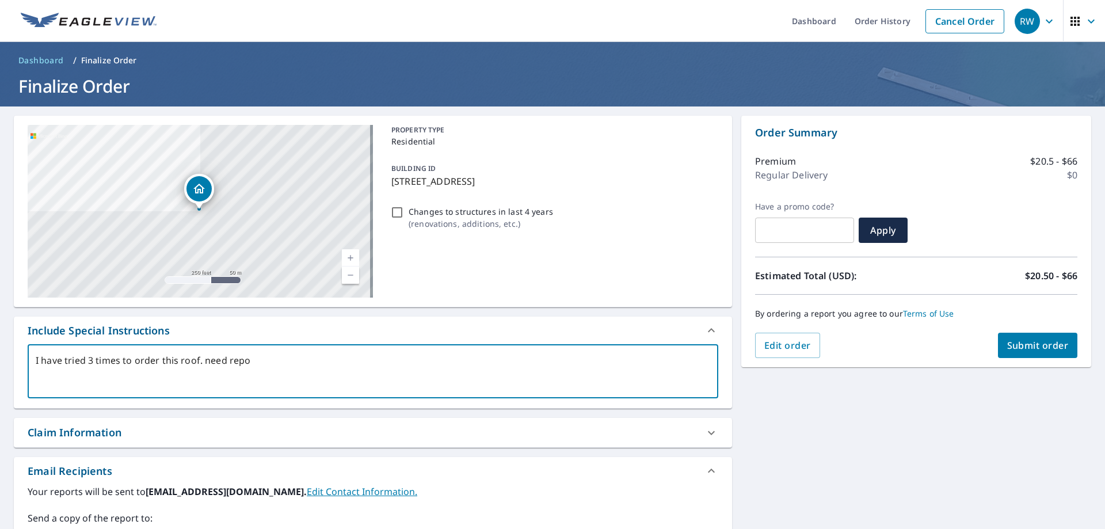
type textarea "x"
type textarea "I have tried 3 times to order this roof. need report"
type textarea "x"
type textarea "I have tried 3 times to order this roof. need report"
type textarea "x"
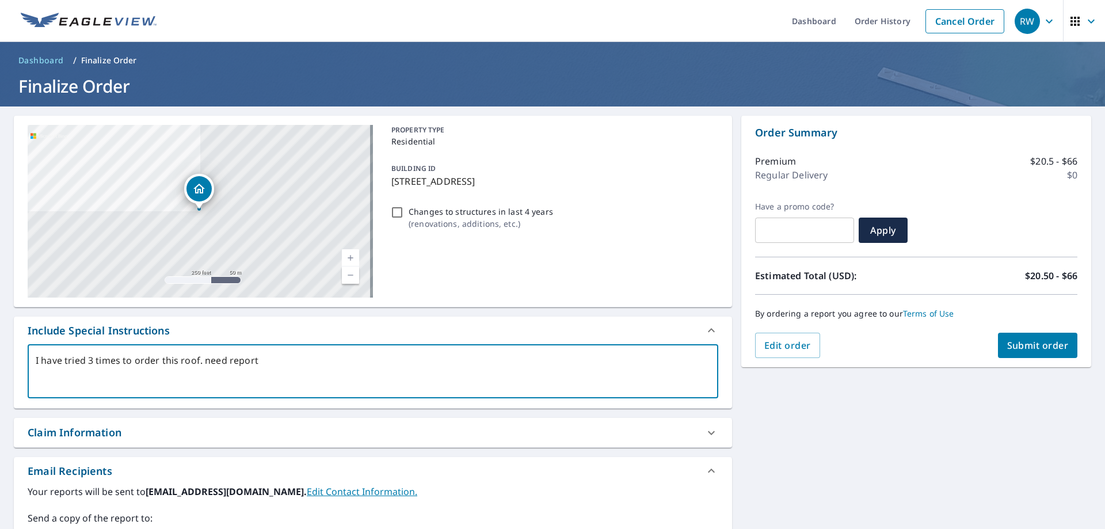
type textarea "I have tried 3 times to order this roof. need report f"
type textarea "x"
type textarea "I have tried 3 times to order this roof. need report fo"
type textarea "x"
type textarea "I have tried 3 times to order this roof. need report for"
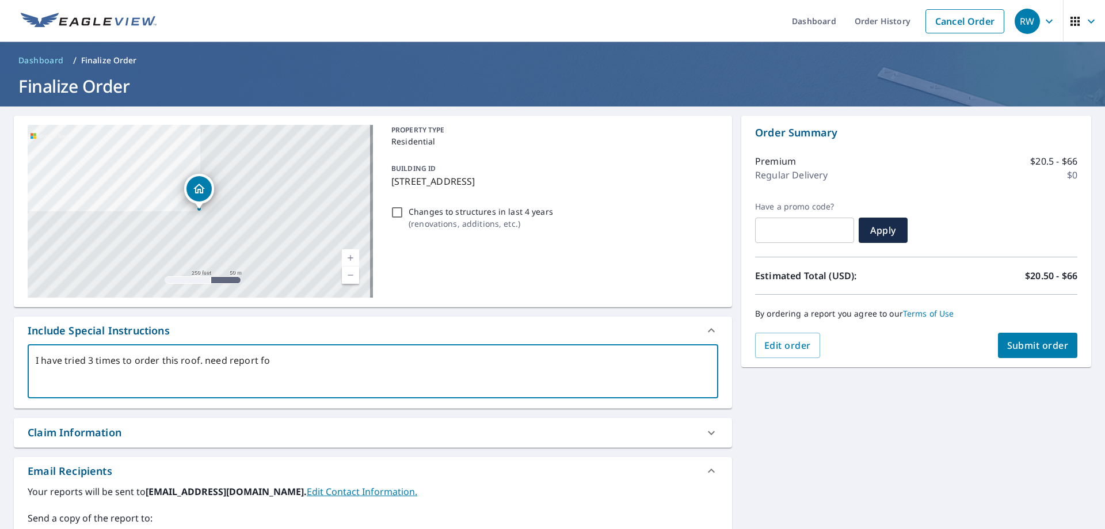
type textarea "x"
type textarea "I have tried 3 times to order this roof. need report for"
type textarea "x"
type textarea "I have tried 3 times to order this roof. need report for t"
type textarea "x"
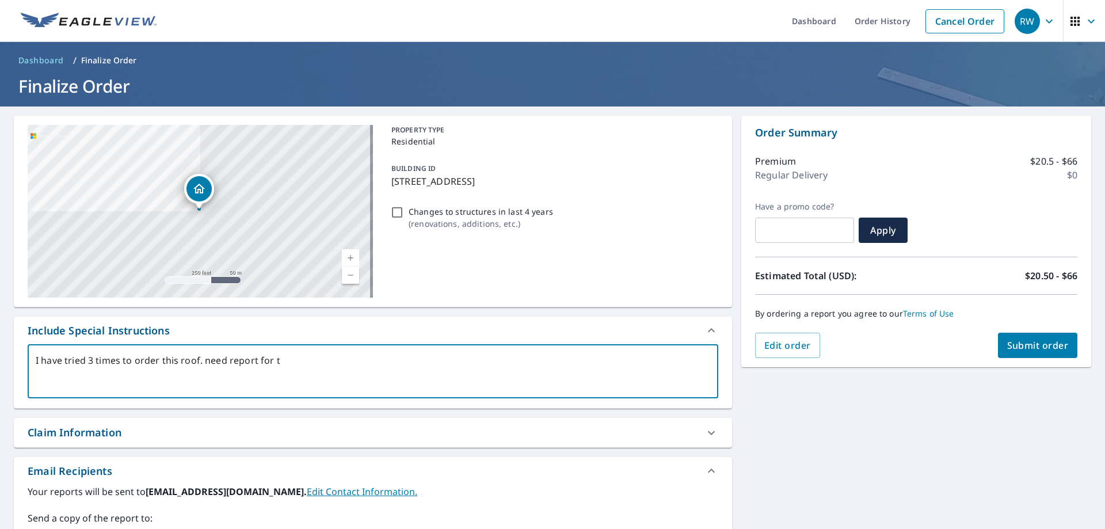
type textarea "I have tried 3 times to order this roof. need report for th"
type textarea "x"
type textarea "I have tried 3 times to order this roof. need report for the"
type textarea "x"
type textarea "I have tried 3 times to order this roof. Ineed report for the"
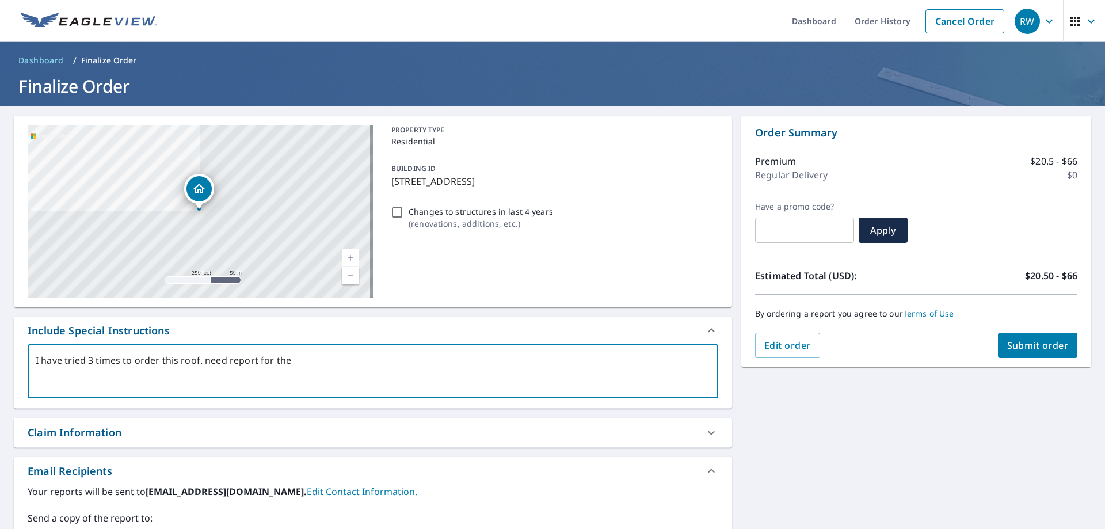
type textarea "x"
type textarea "I have tried 3 times to order this roof. I need report for the"
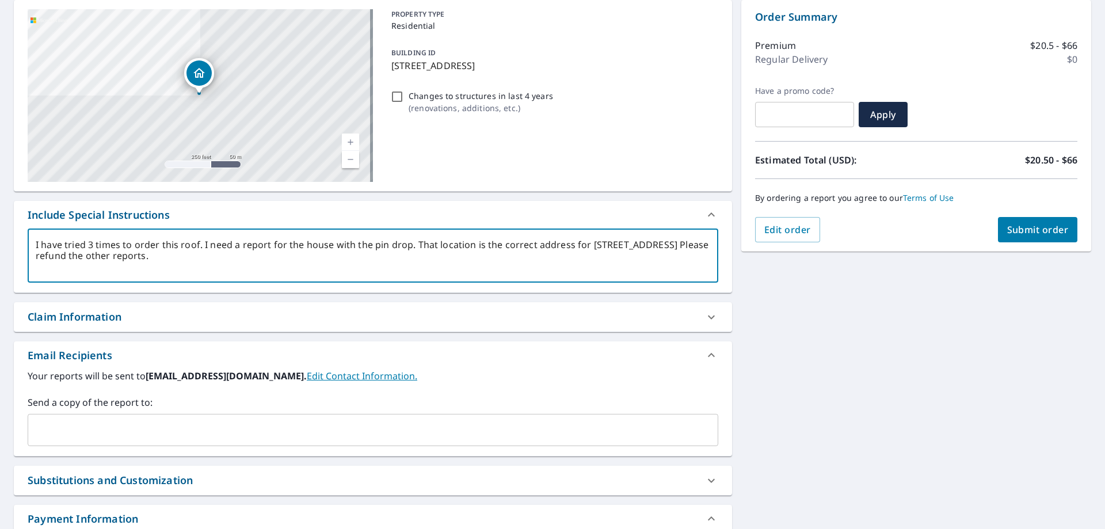
scroll to position [173, 0]
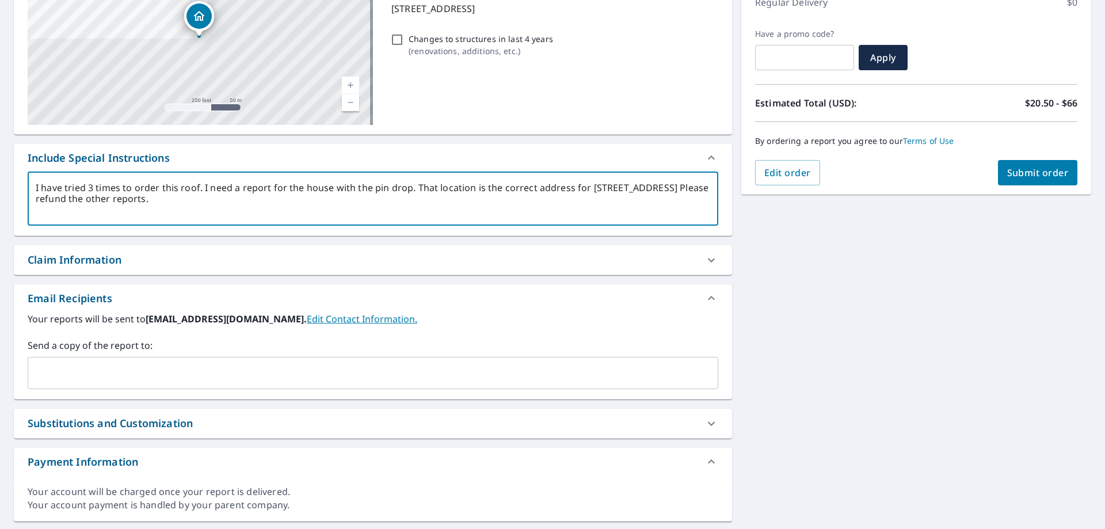
click at [93, 377] on input "text" at bounding box center [364, 373] width 663 height 22
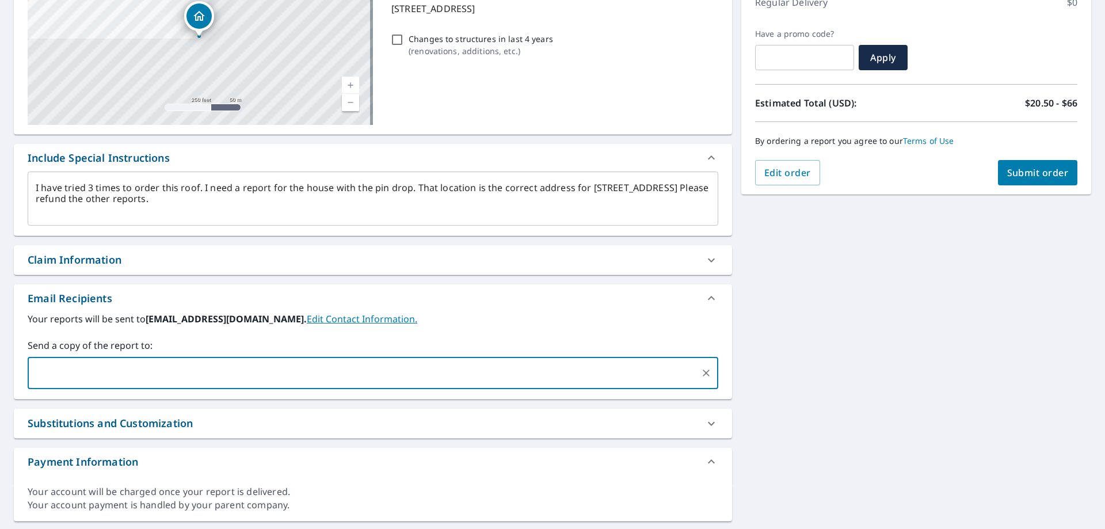
click at [1025, 171] on span "Submit order" at bounding box center [1038, 172] width 62 height 13
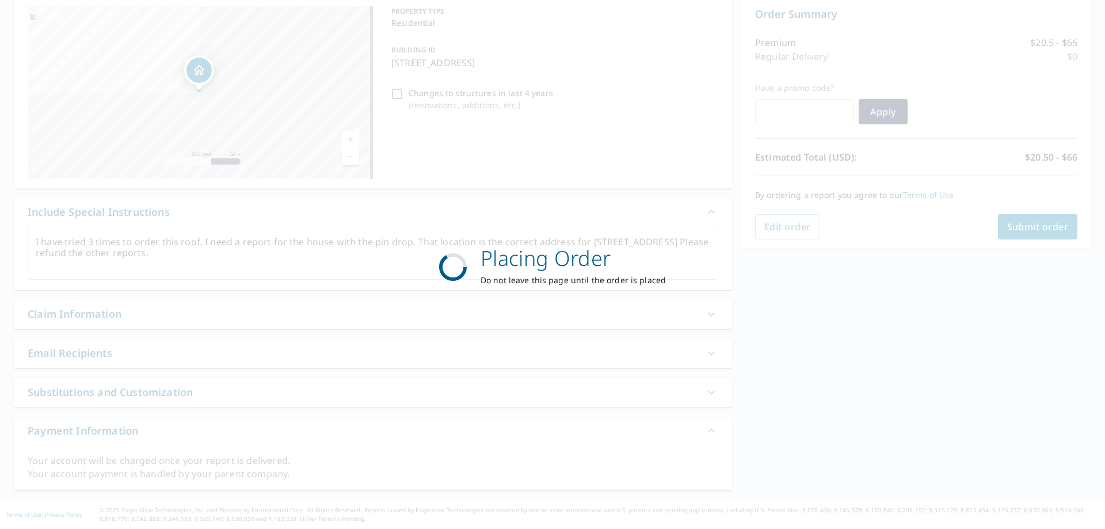
scroll to position [119, 0]
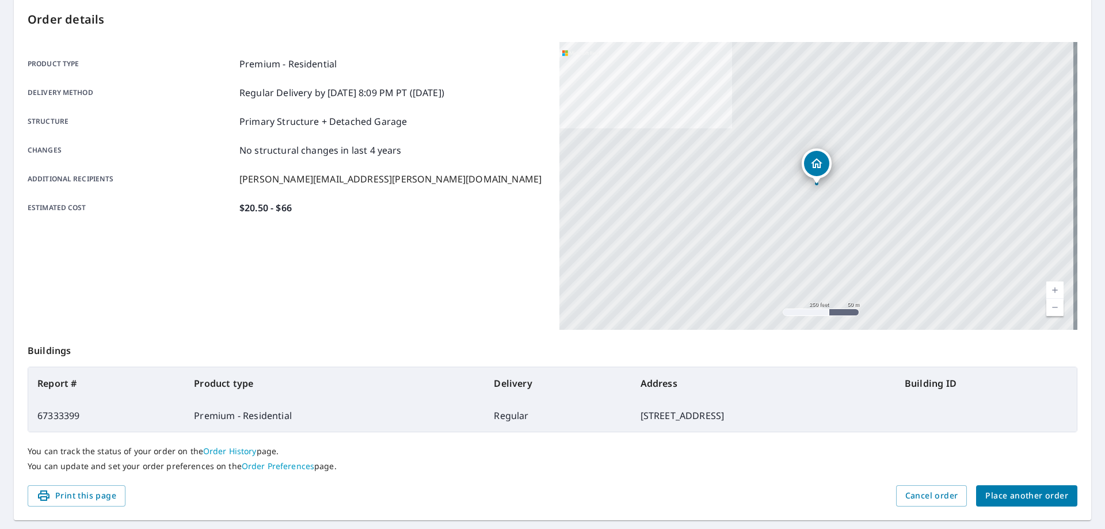
click at [998, 495] on span "Place another order" at bounding box center [1026, 495] width 83 height 14
